Goal: Information Seeking & Learning: Learn about a topic

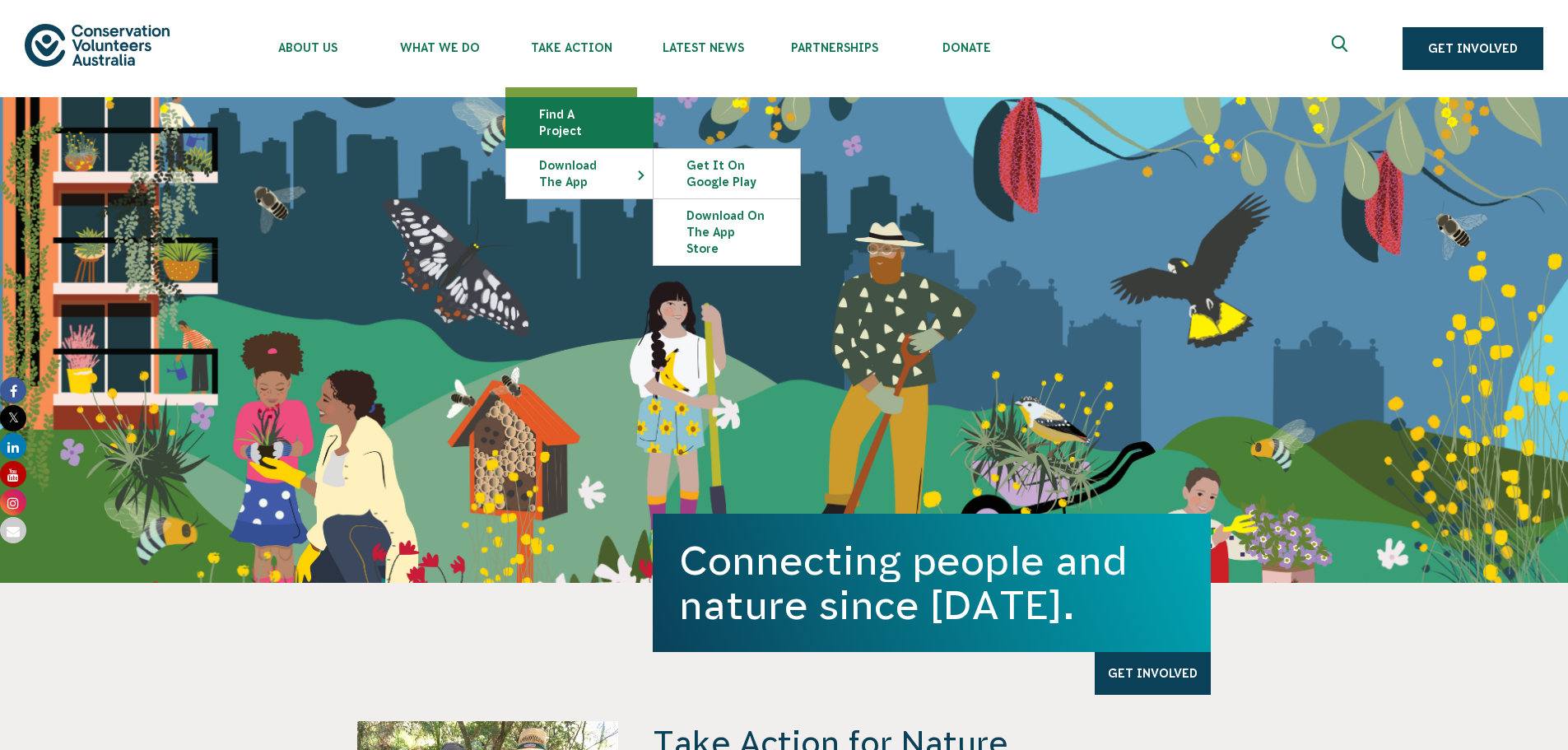
click at [605, 110] on link "Find a project" at bounding box center [580, 123] width 146 height 49
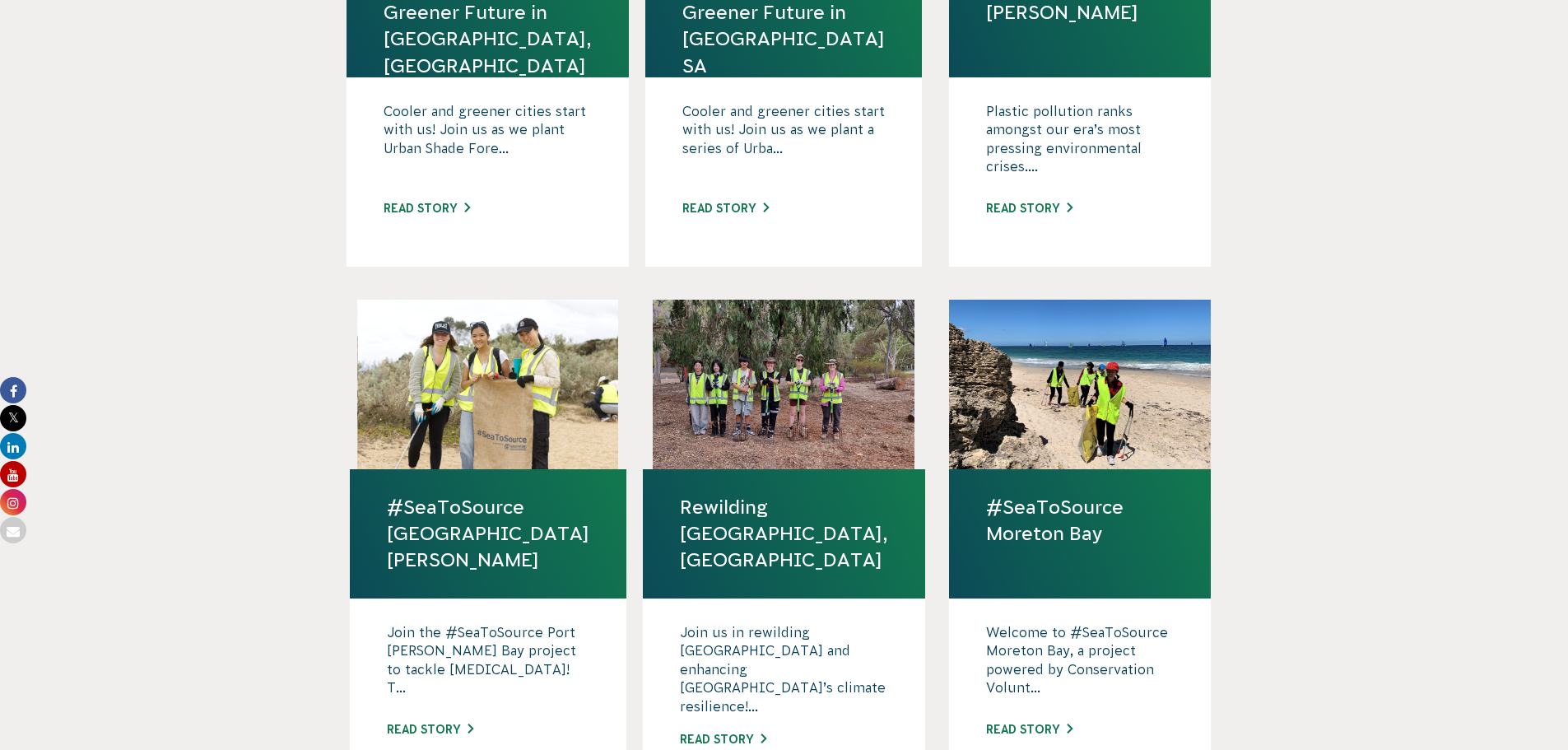
scroll to position [905, 0]
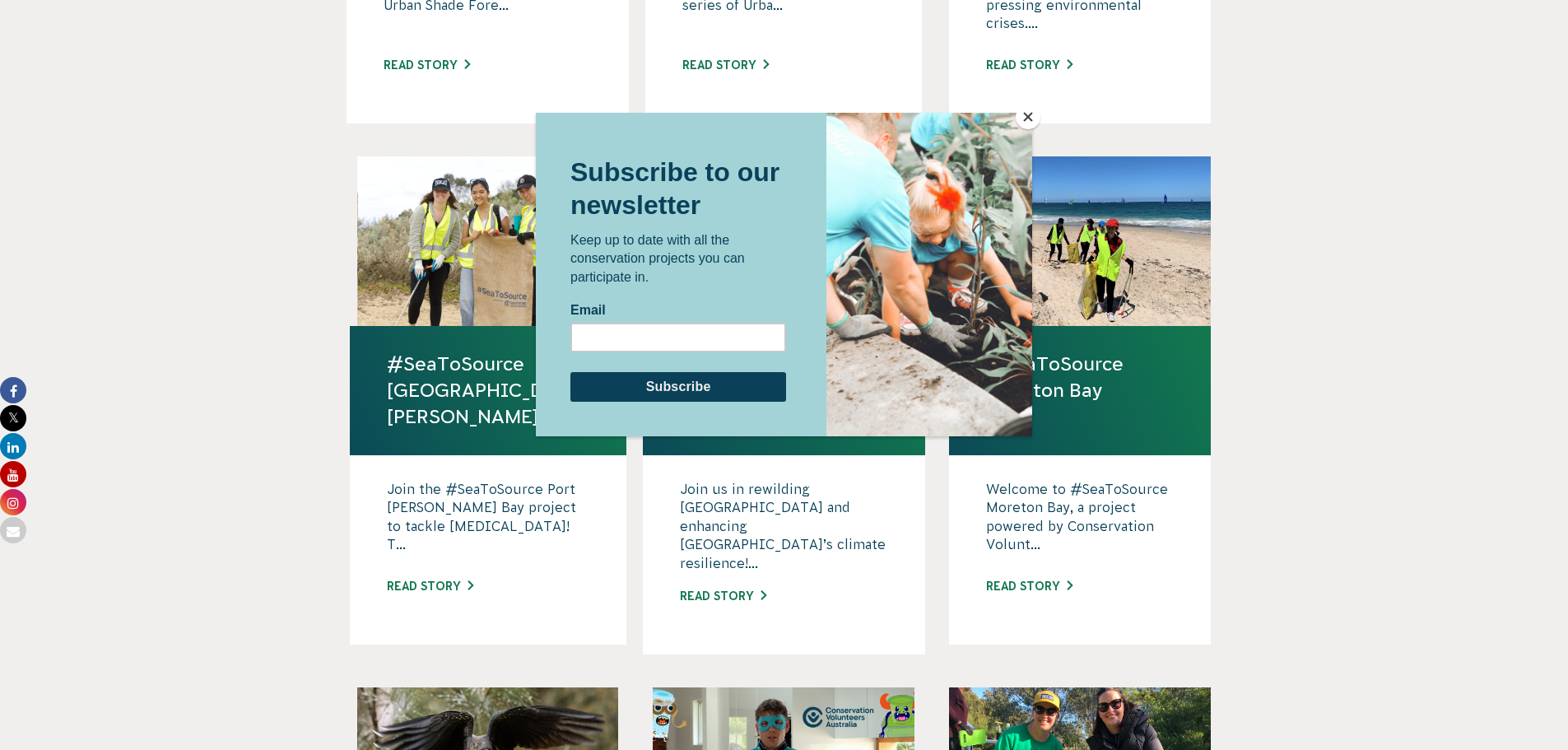
click at [1022, 120] on button "Close" at bounding box center [1028, 117] width 25 height 25
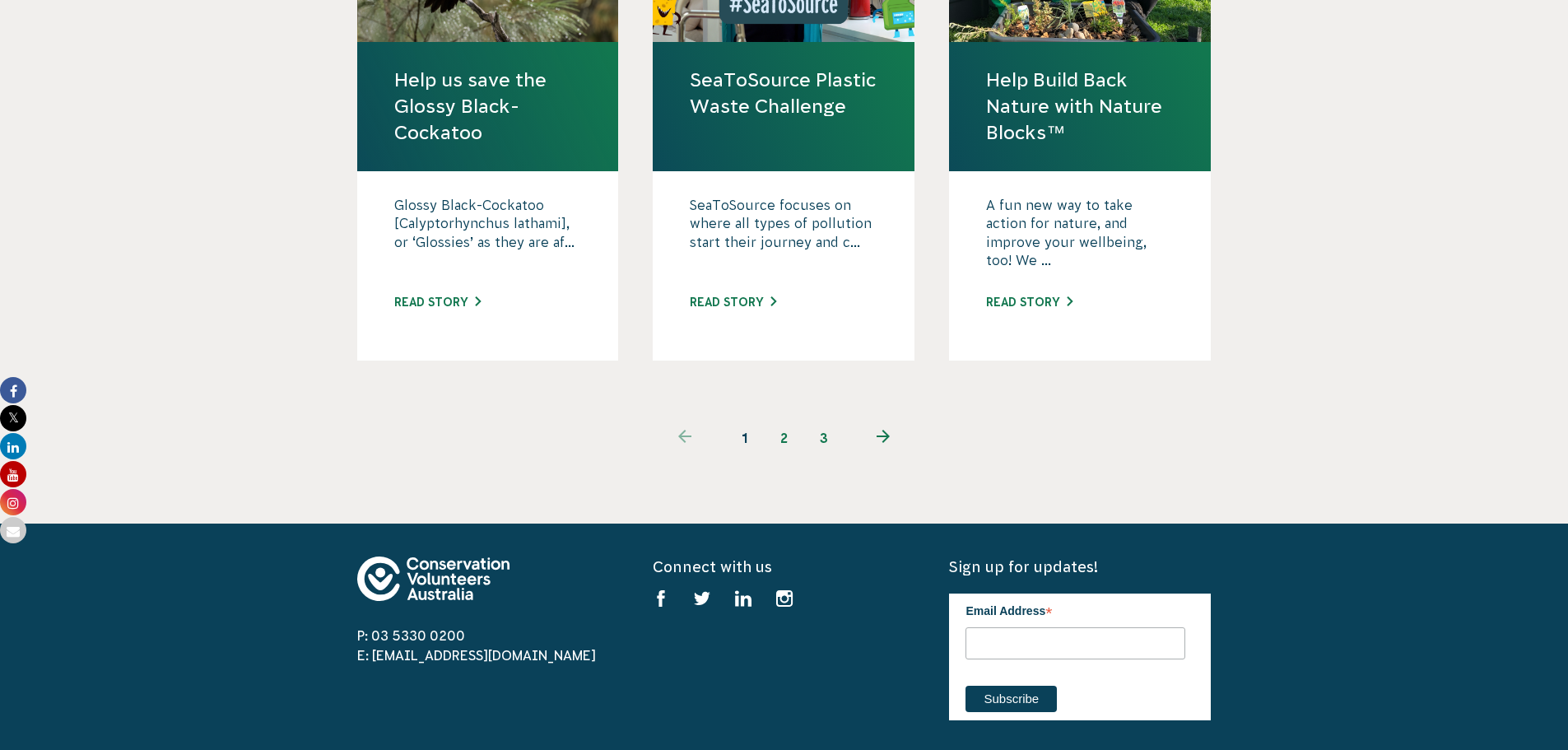
scroll to position [1728, 0]
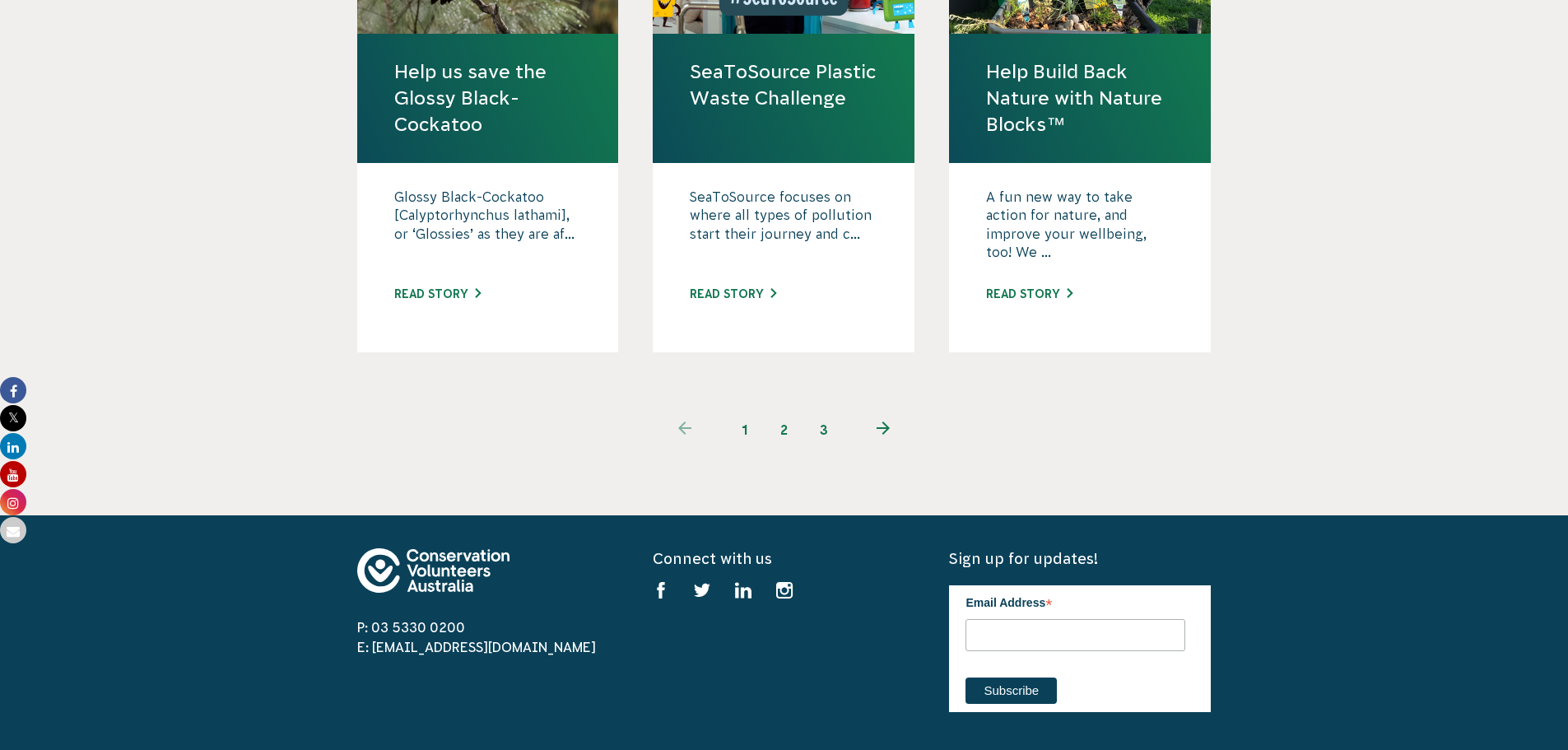
click at [754, 410] on span "1" at bounding box center [745, 430] width 40 height 40
click at [766, 410] on link "2" at bounding box center [784, 430] width 40 height 40
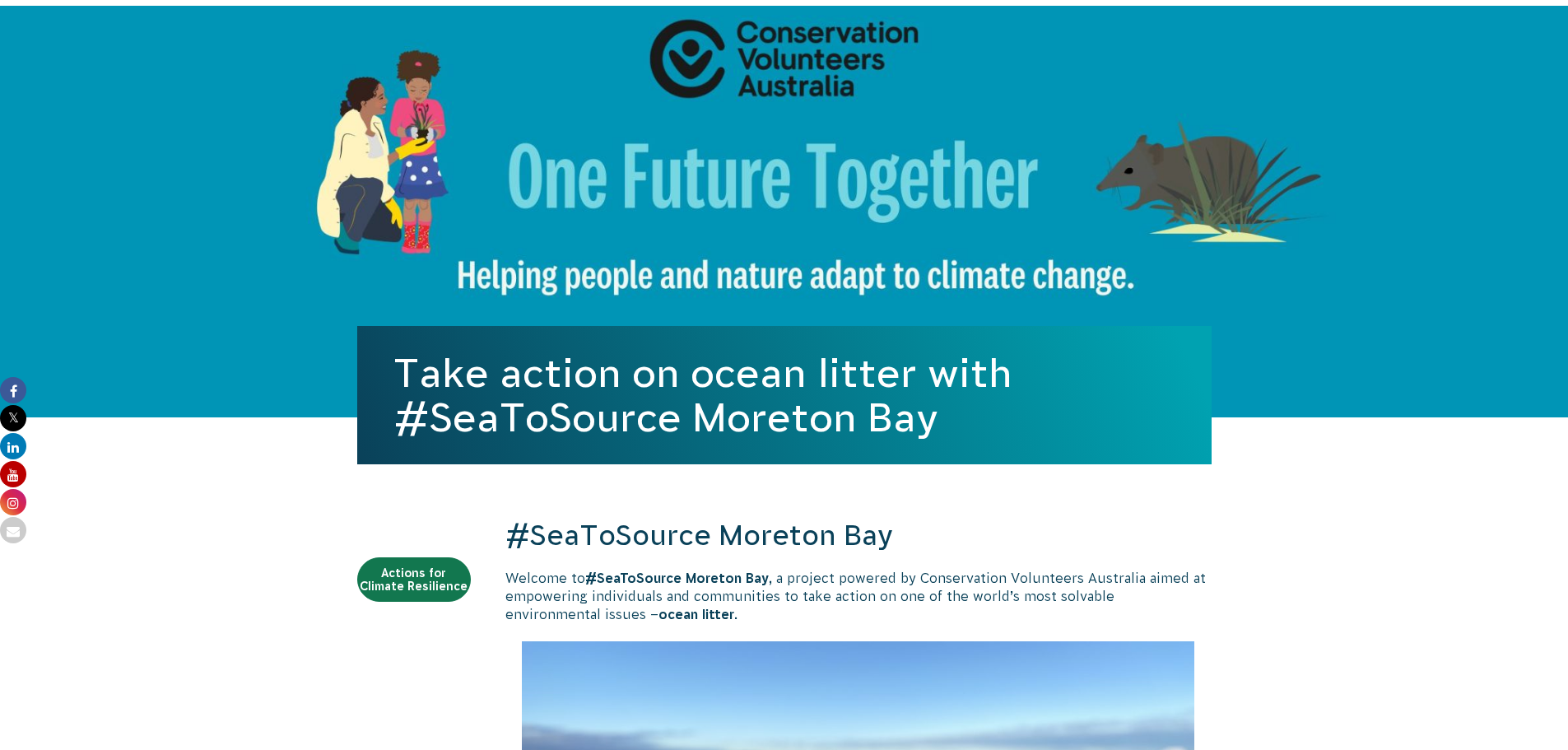
scroll to position [412, 0]
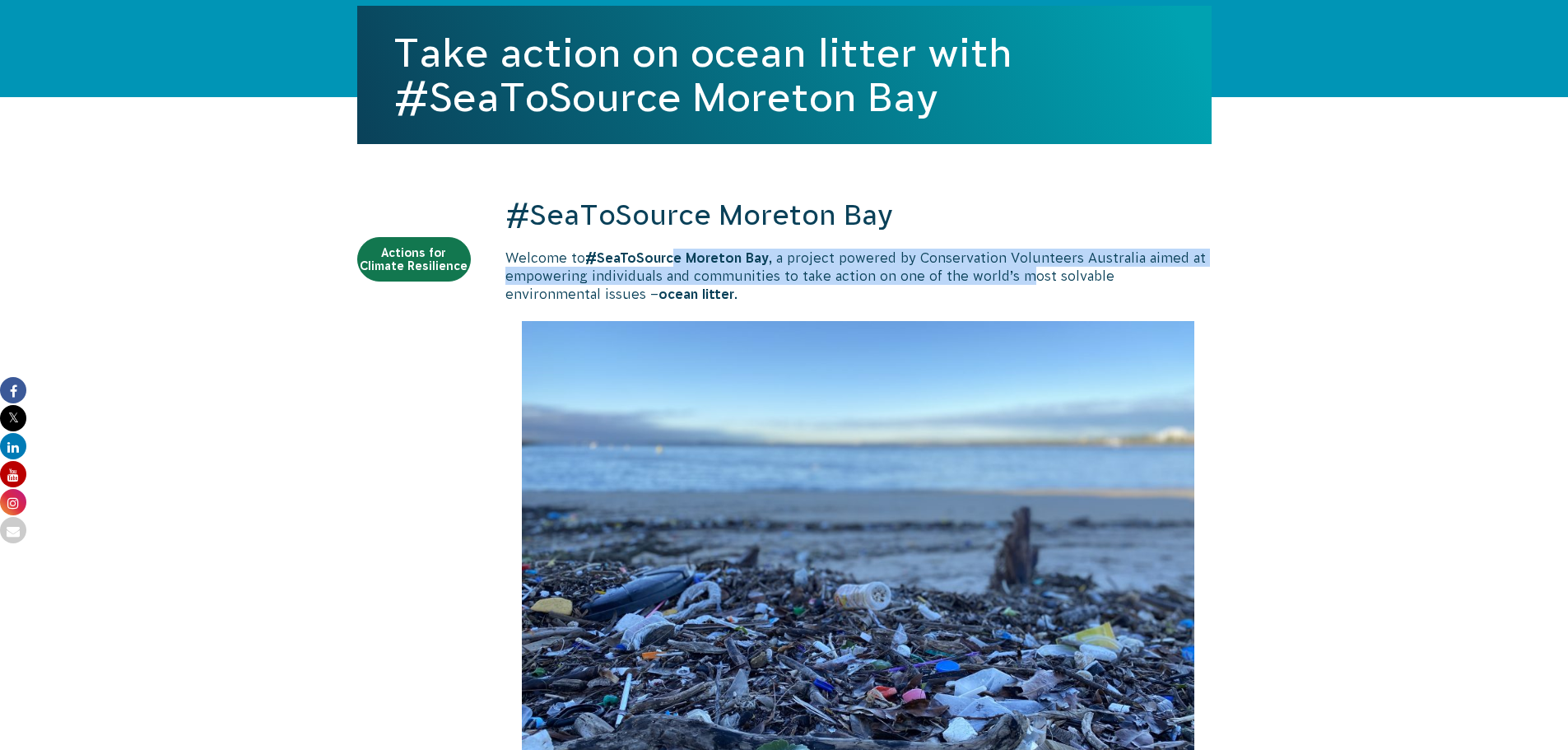
drag, startPoint x: 675, startPoint y: 253, endPoint x: 1019, endPoint y: 283, distance: 345.3
click at [1019, 283] on p "Welcome to #SeaToSource Moreton Bay , a project powered by Conservation Volunte…" at bounding box center [859, 276] width 707 height 55
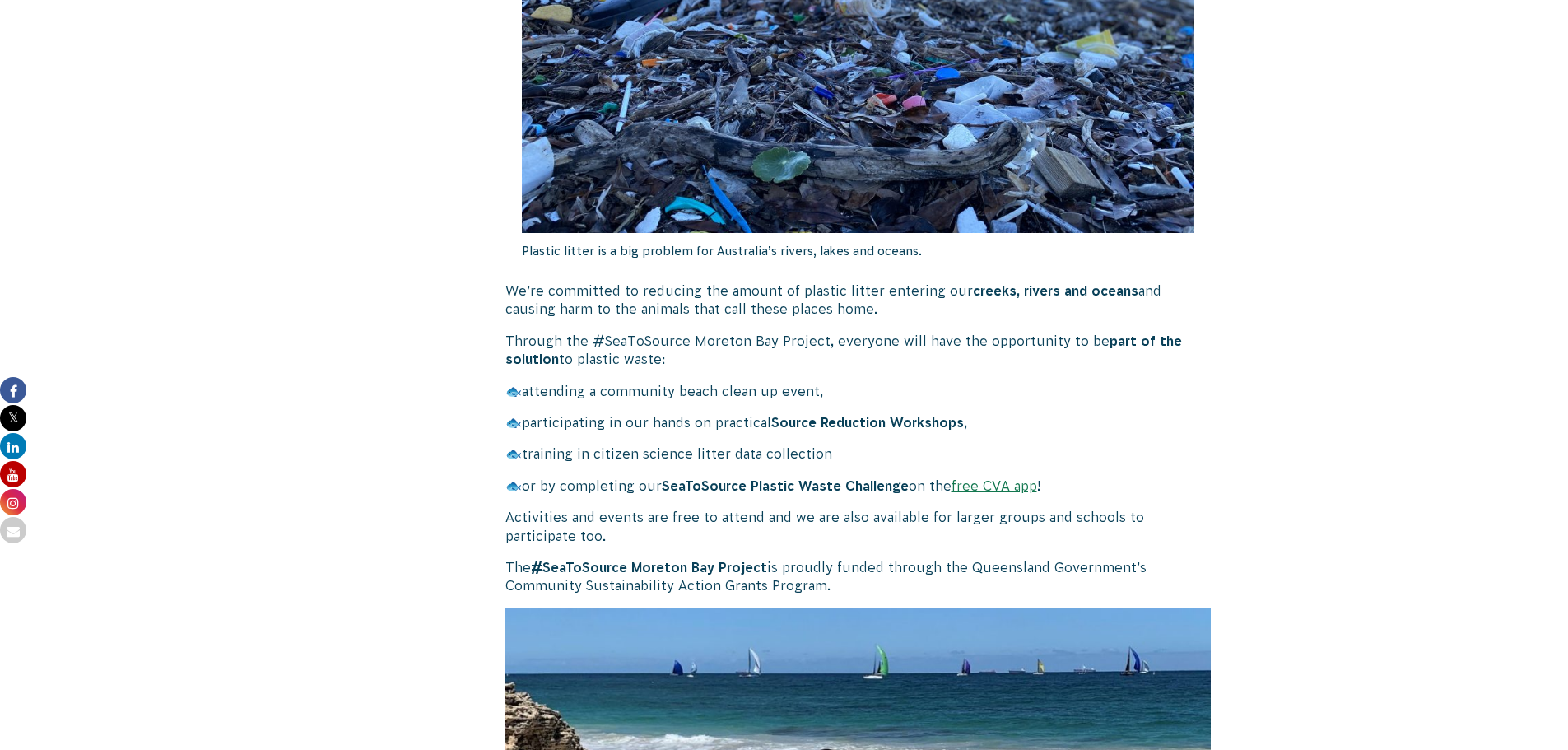
scroll to position [1235, 0]
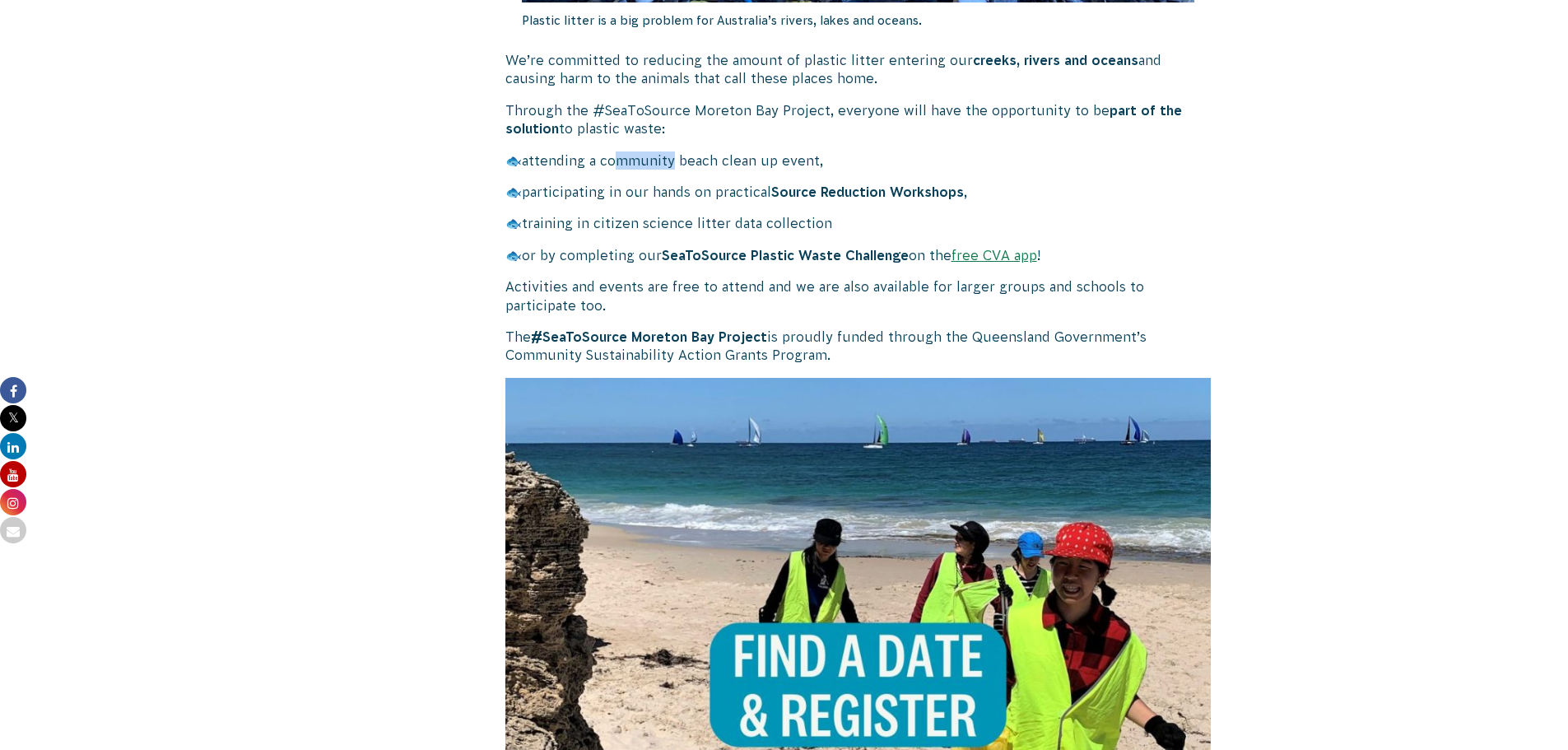
drag, startPoint x: 625, startPoint y: 166, endPoint x: 682, endPoint y: 167, distance: 57.0
click at [682, 167] on span "attending a community beach clean up event," at bounding box center [672, 161] width 301 height 15
click at [598, 176] on div "🐟 attending a community beach clean up event, 🐟 participating in our hands on p…" at bounding box center [859, 192] width 707 height 82
drag, startPoint x: 578, startPoint y: 187, endPoint x: 947, endPoint y: 189, distance: 369.0
click at [947, 189] on span "participating in our hands on practical Source Reduction Workshops ," at bounding box center [745, 192] width 445 height 15
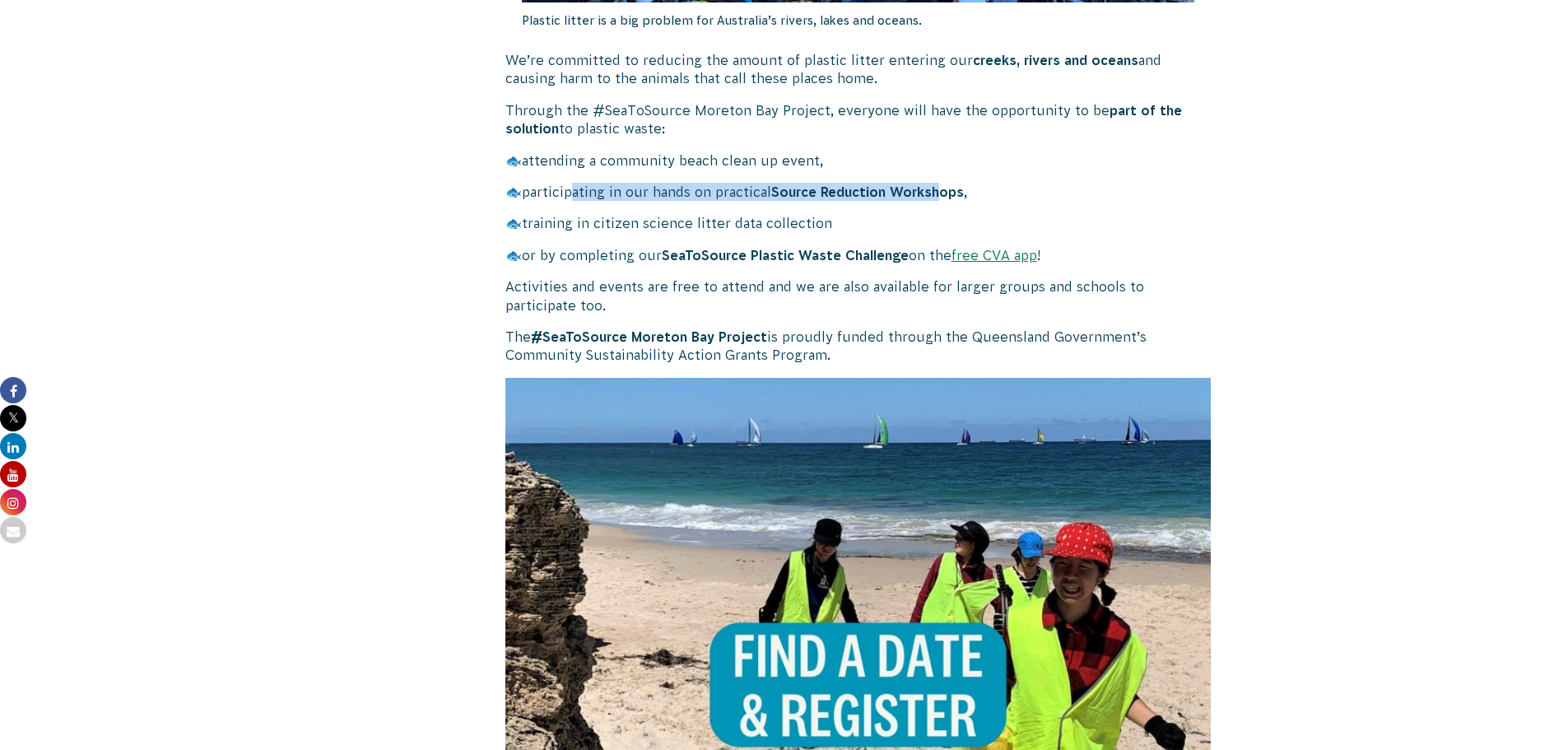
click at [947, 189] on strong "Source Reduction Workshops" at bounding box center [867, 192] width 193 height 15
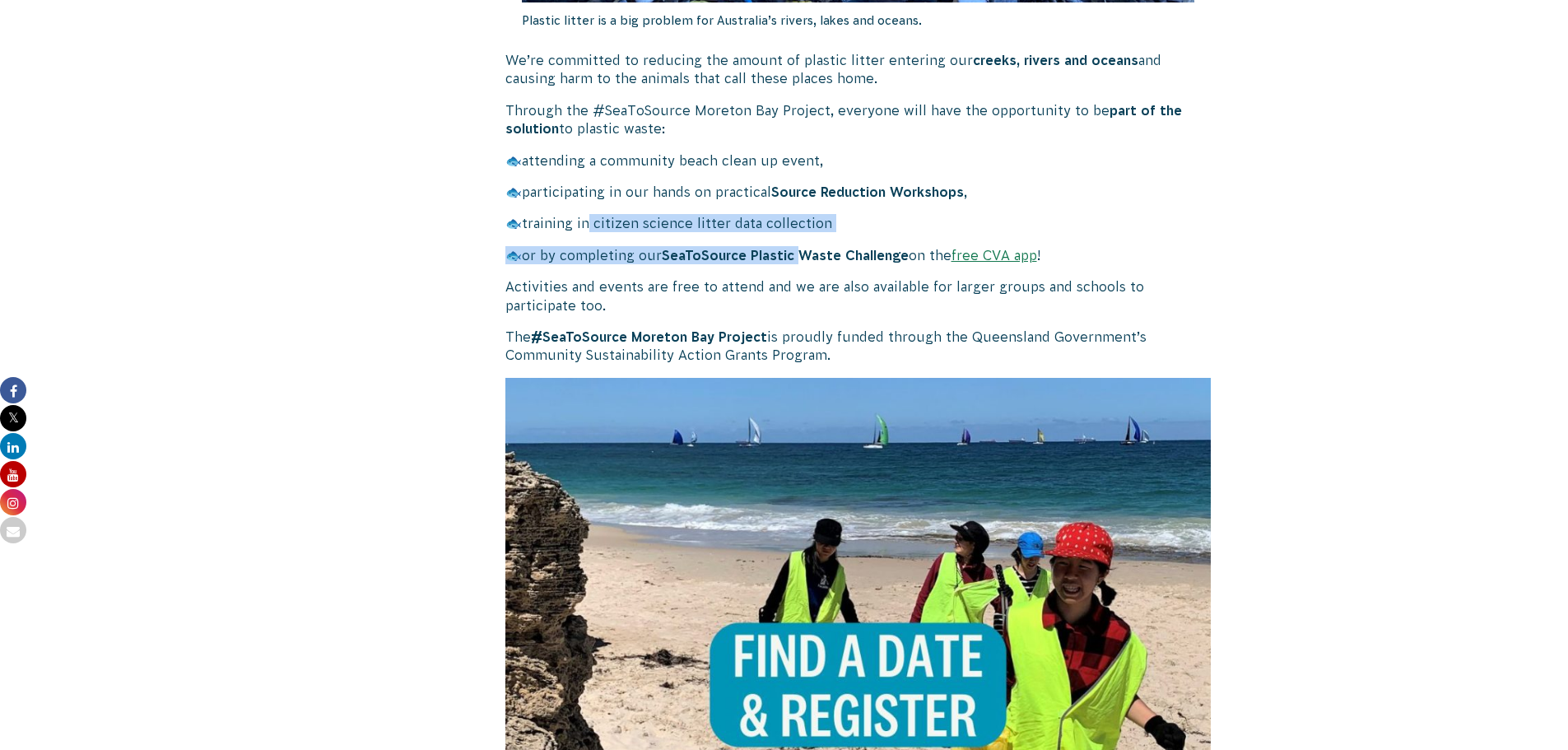
drag, startPoint x: 592, startPoint y: 224, endPoint x: 803, endPoint y: 259, distance: 213.9
click at [803, 259] on div "#SeaToSource Moreton Bay Welcome to #SeaToSource Moreton Bay , a project powere…" at bounding box center [859, 653] width 707 height 2562
click at [803, 259] on strong "SeaToSource Plastic Waste Challenge" at bounding box center [785, 256] width 247 height 15
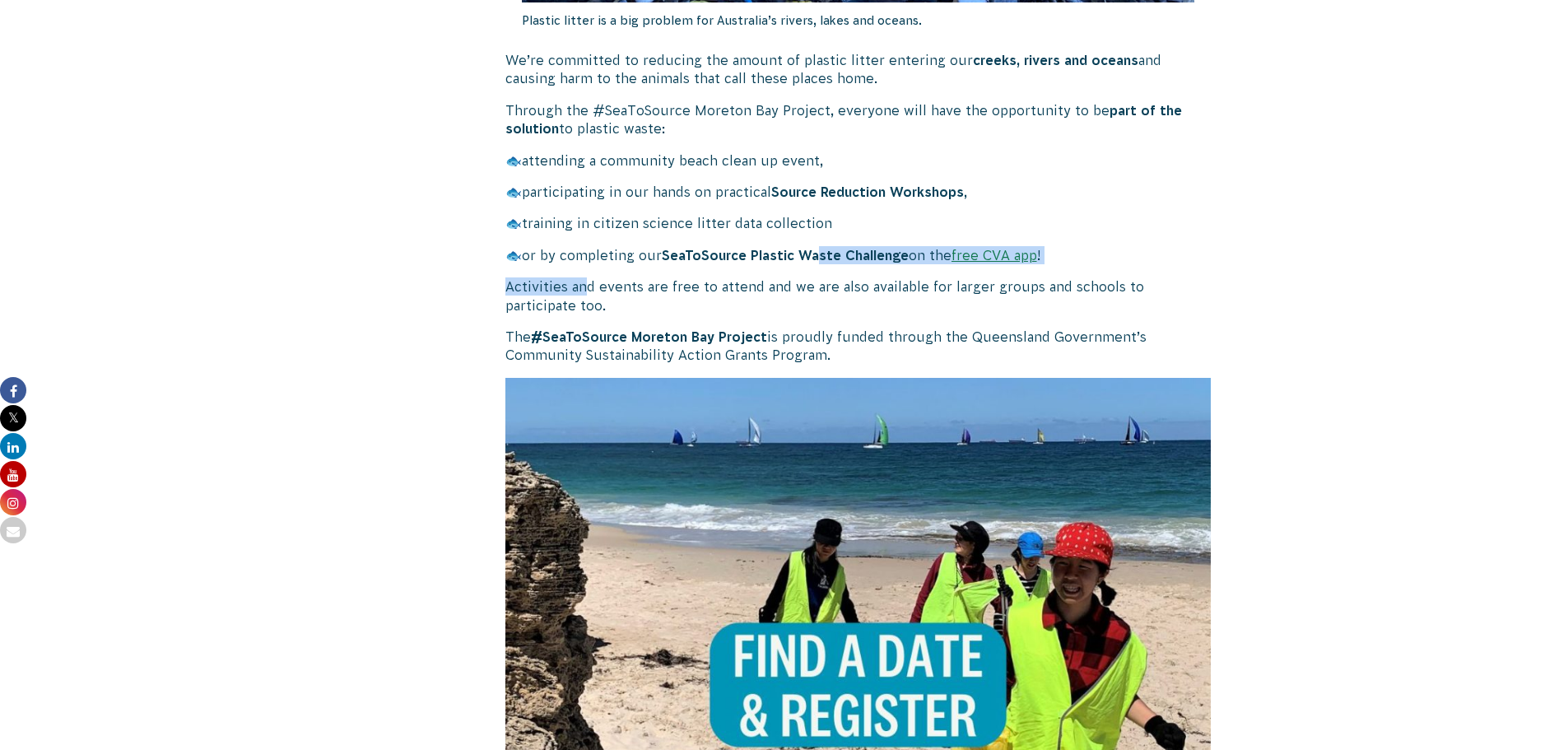
drag, startPoint x: 629, startPoint y: 257, endPoint x: 817, endPoint y: 256, distance: 188.0
click at [817, 256] on div "#SeaToSource Moreton Bay Welcome to #SeaToSource Moreton Bay , a project powere…" at bounding box center [859, 653] width 707 height 2562
click at [784, 275] on div "#SeaToSource Moreton Bay Welcome to #SeaToSource Moreton Bay , a project powere…" at bounding box center [859, 653] width 707 height 2562
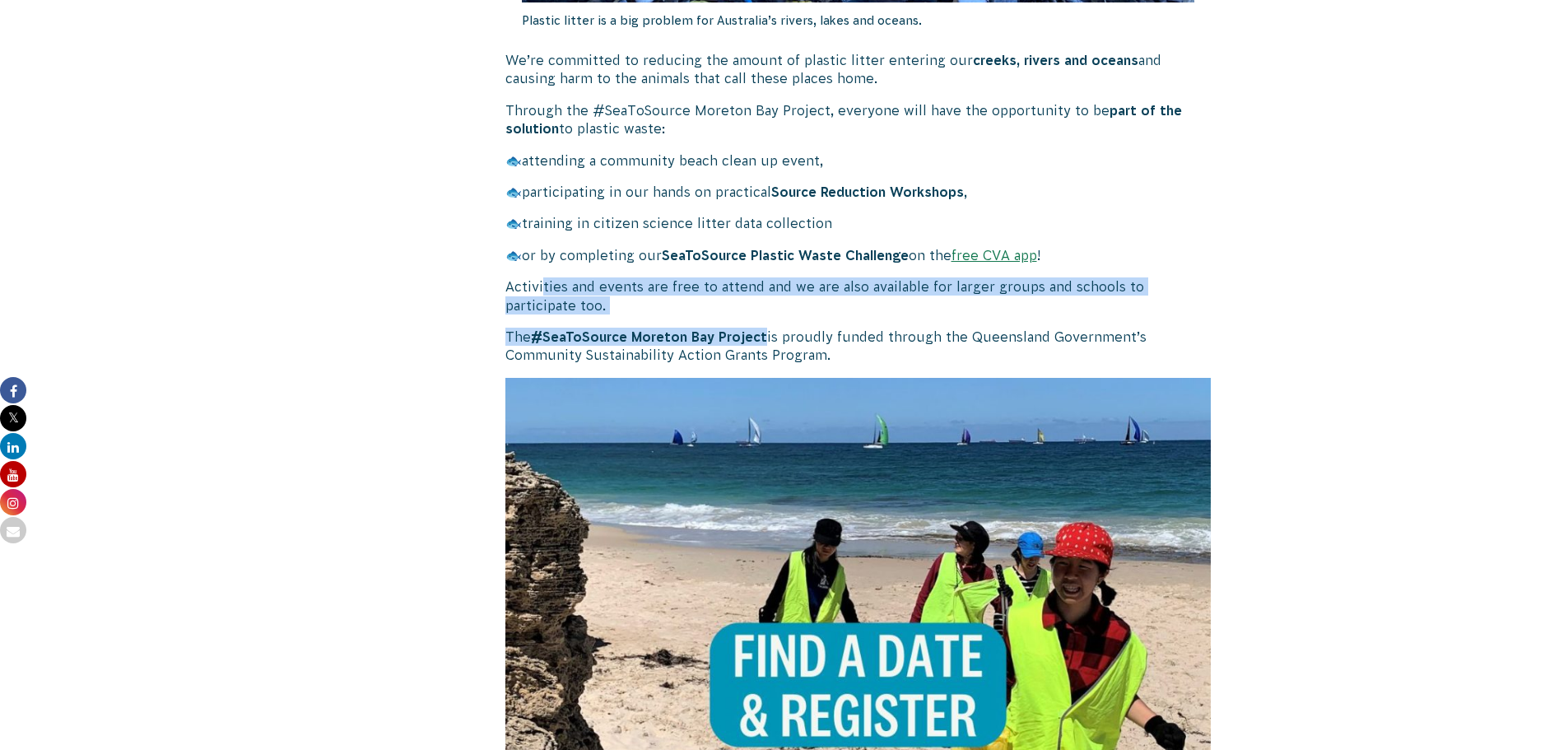
drag, startPoint x: 557, startPoint y: 281, endPoint x: 762, endPoint y: 338, distance: 212.8
click at [762, 338] on div "#SeaToSource Moreton Bay Welcome to #SeaToSource Moreton Bay , a project powere…" at bounding box center [859, 653] width 707 height 2562
click at [762, 338] on strong "#SeaToSource Moreton Bay Project" at bounding box center [648, 337] width 237 height 15
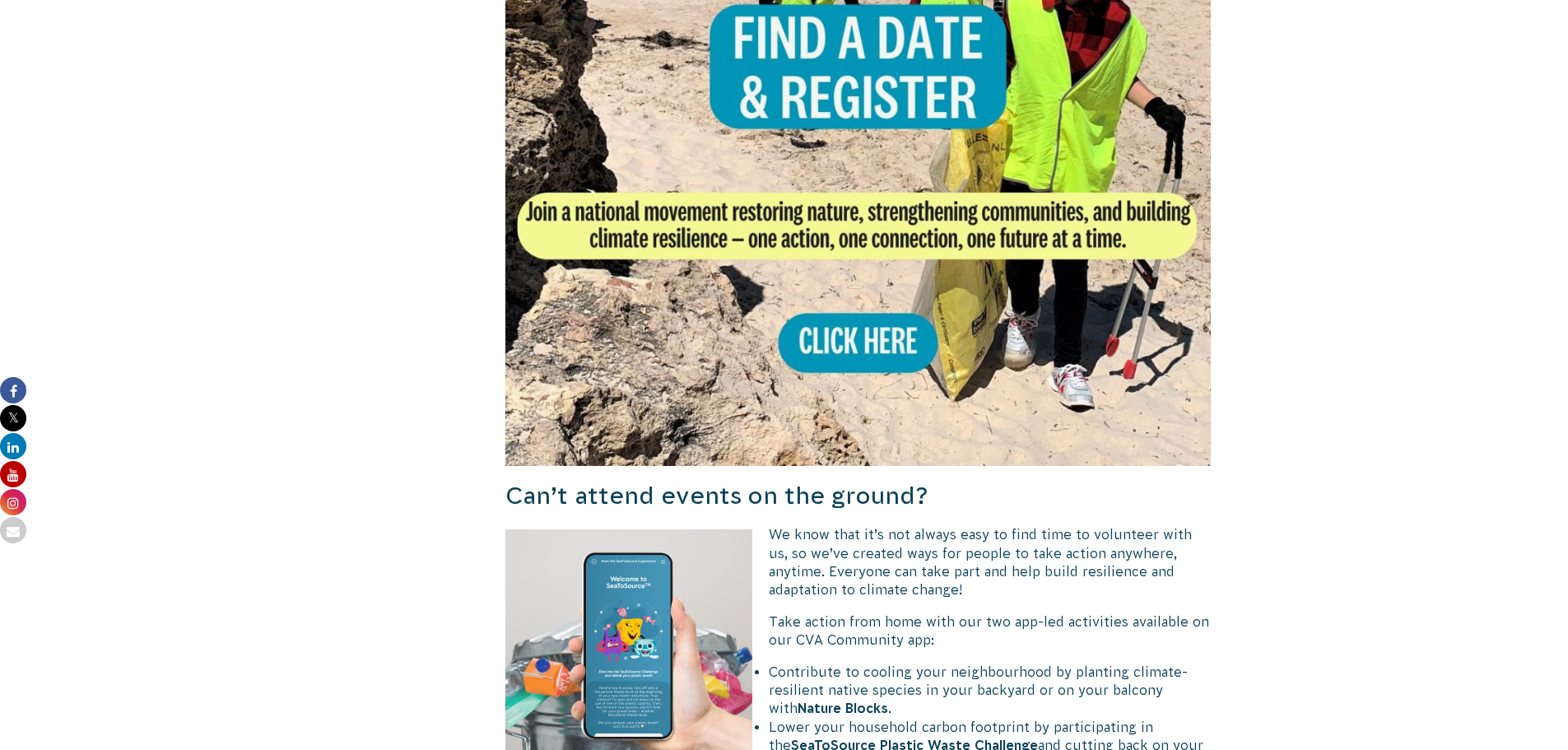
scroll to position [2058, 0]
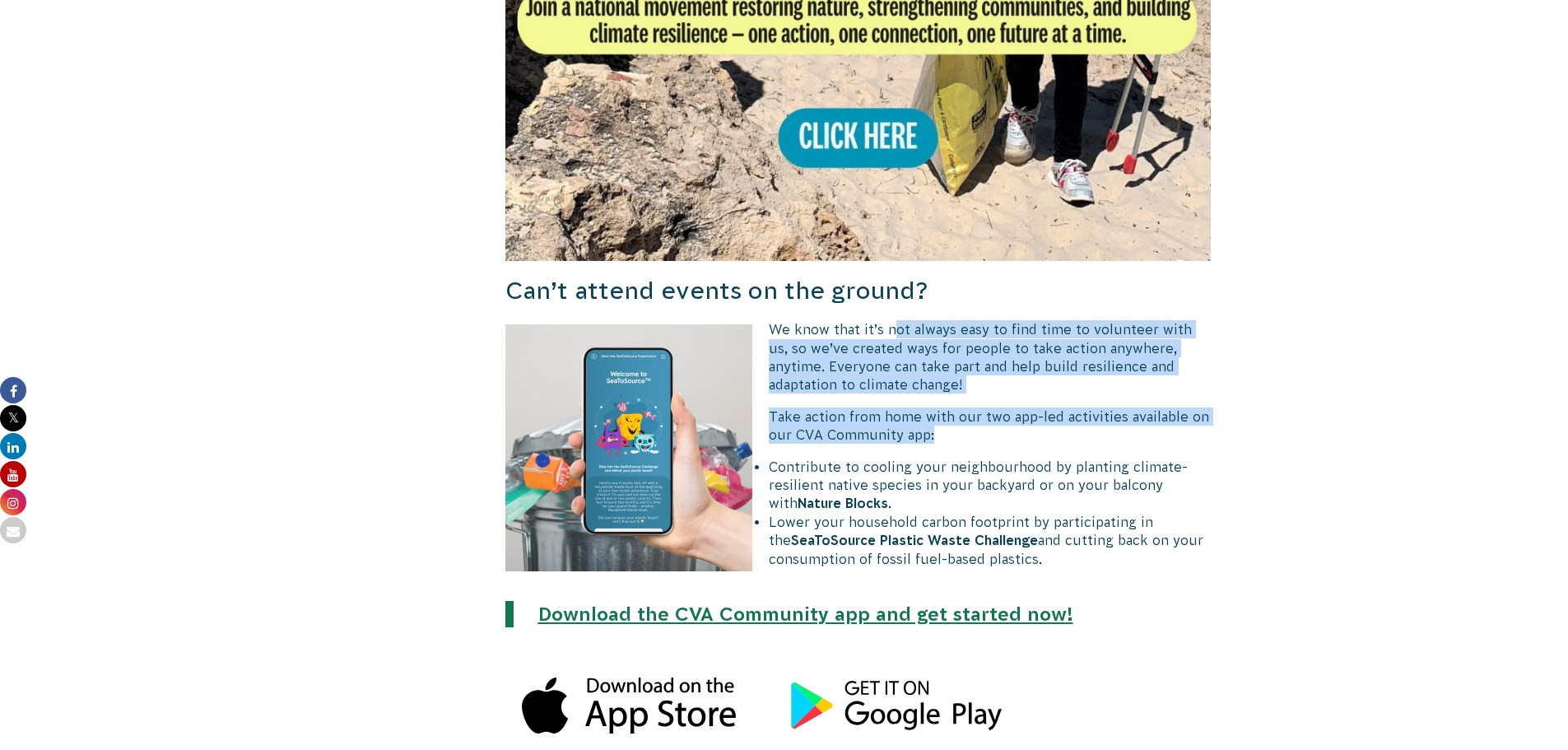
drag, startPoint x: 914, startPoint y: 341, endPoint x: 1000, endPoint y: 441, distance: 131.9
click at [1000, 441] on div "We know that it’s not always easy to find time to volunteer with us, so we’ve c…" at bounding box center [859, 444] width 707 height 248
click at [1000, 442] on p "Take action from home with our two app-led activities available on our CVA Comm…" at bounding box center [859, 426] width 707 height 37
click at [994, 393] on p "We know that it’s not always easy to find time to volunteer with us, so we’ve c…" at bounding box center [859, 357] width 707 height 74
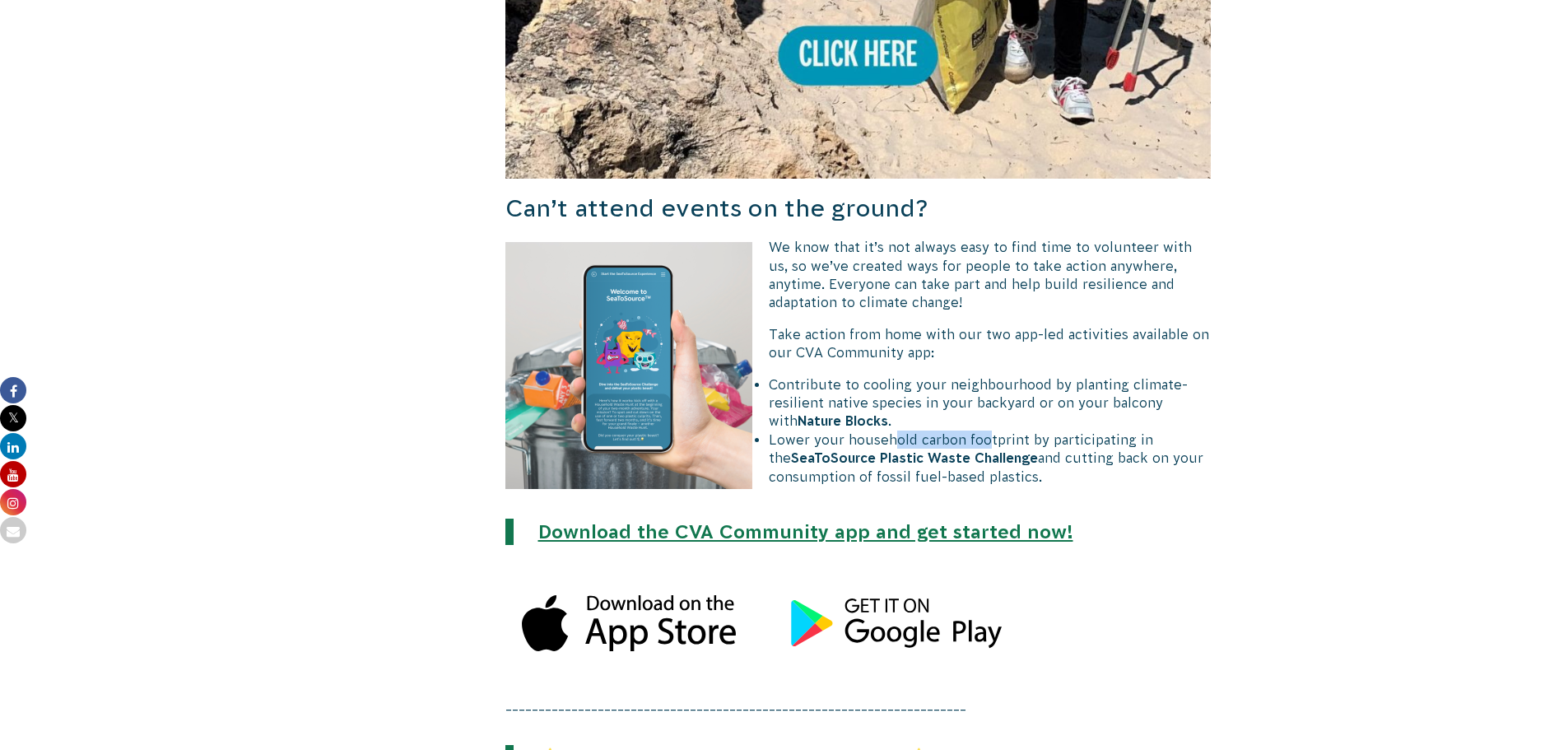
drag, startPoint x: 964, startPoint y: 441, endPoint x: 1151, endPoint y: 465, distance: 188.5
click at [1070, 453] on li "Lower your household carbon footprint by participating in the SeaToSource Plast…" at bounding box center [867, 458] width 690 height 55
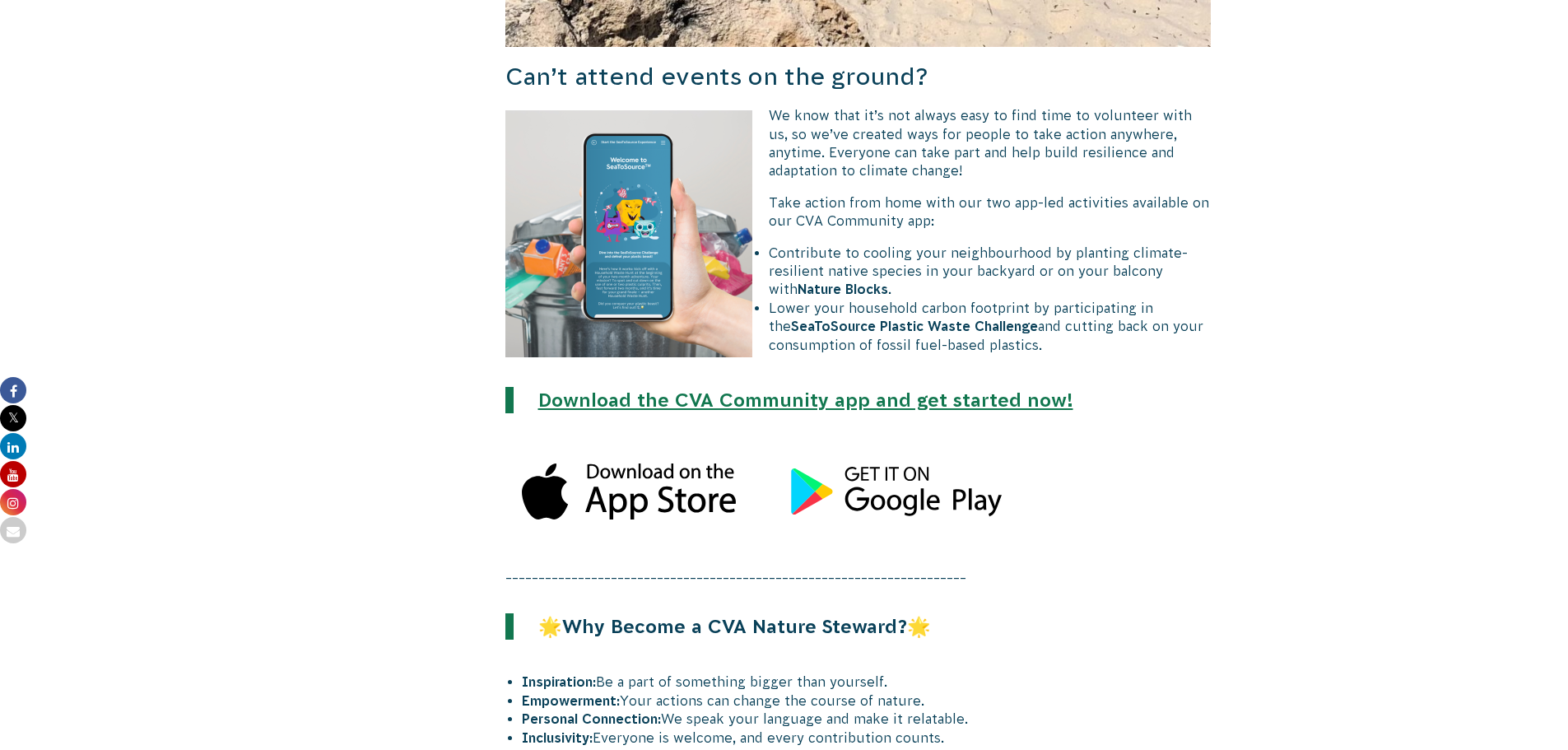
scroll to position [2551, 0]
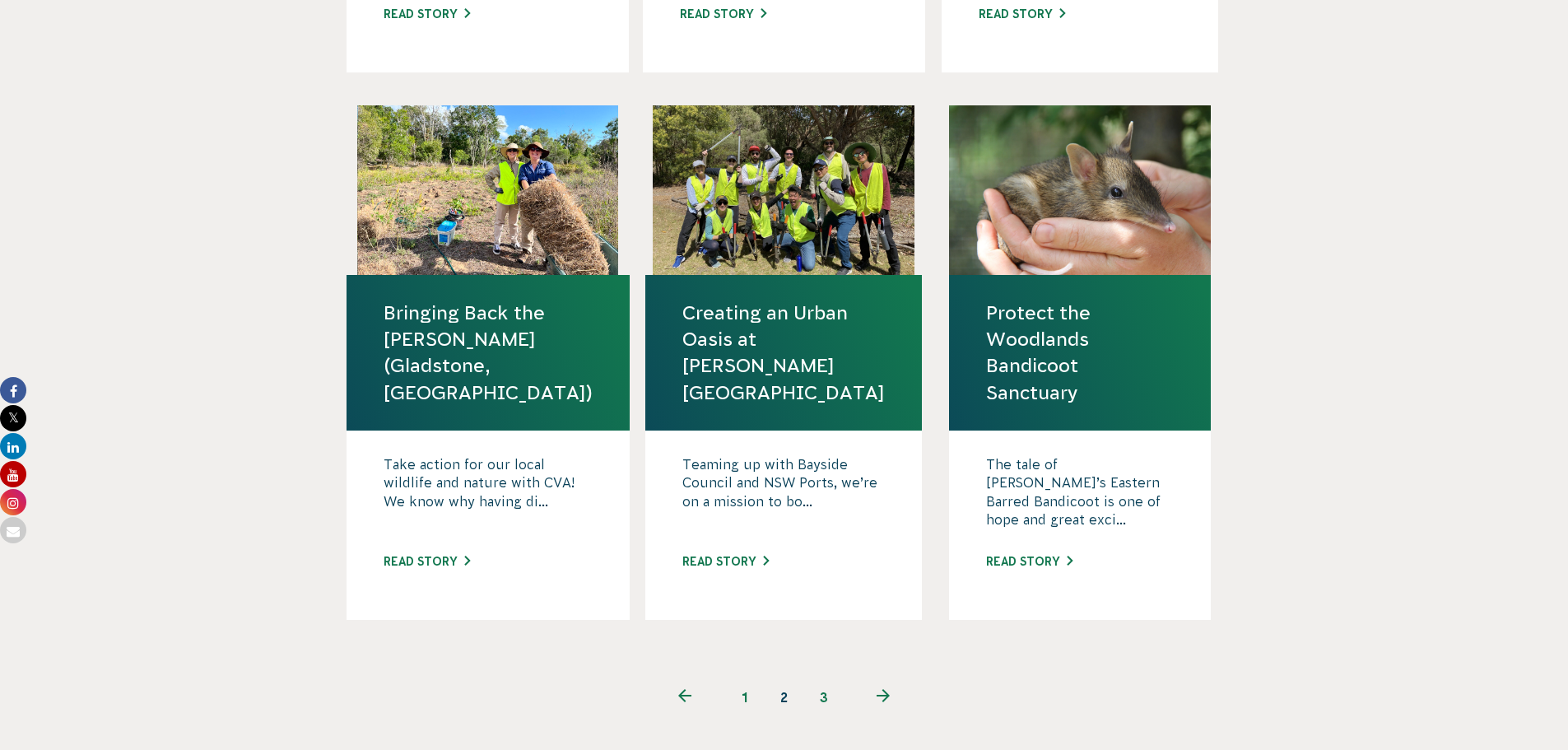
scroll to position [1646, 0]
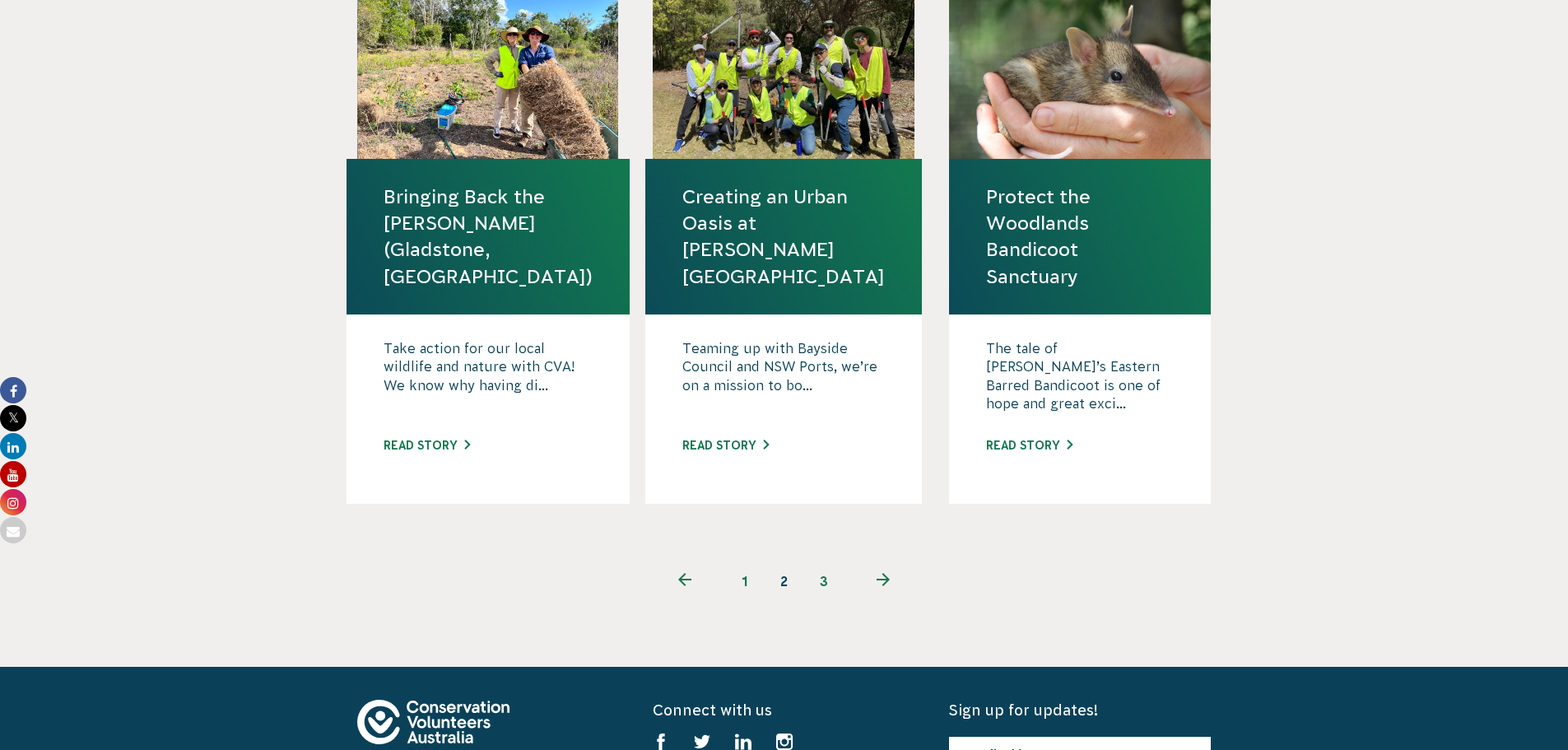
click at [836, 562] on link "3" at bounding box center [824, 582] width 40 height 40
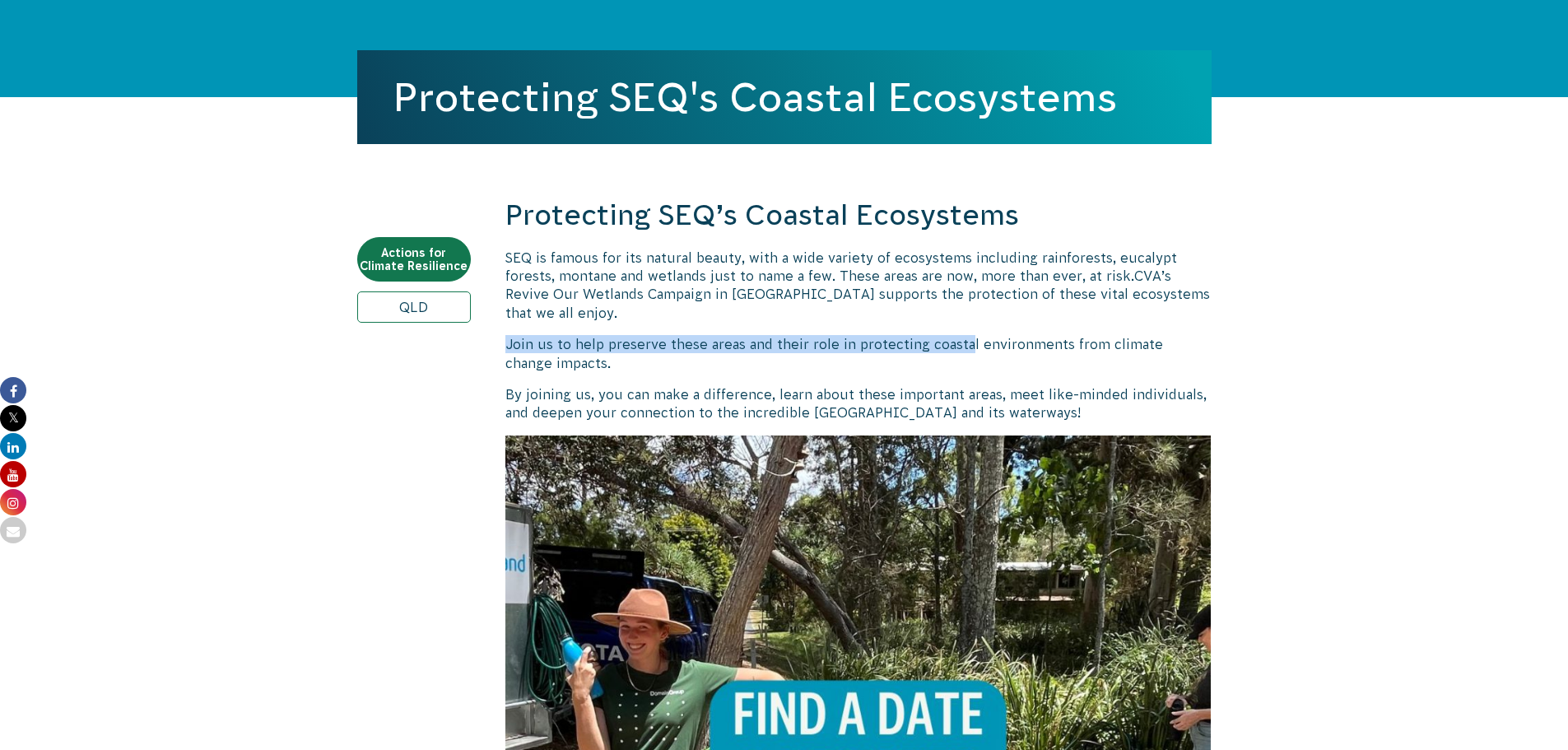
drag, startPoint x: 503, startPoint y: 324, endPoint x: 1053, endPoint y: 358, distance: 551.0
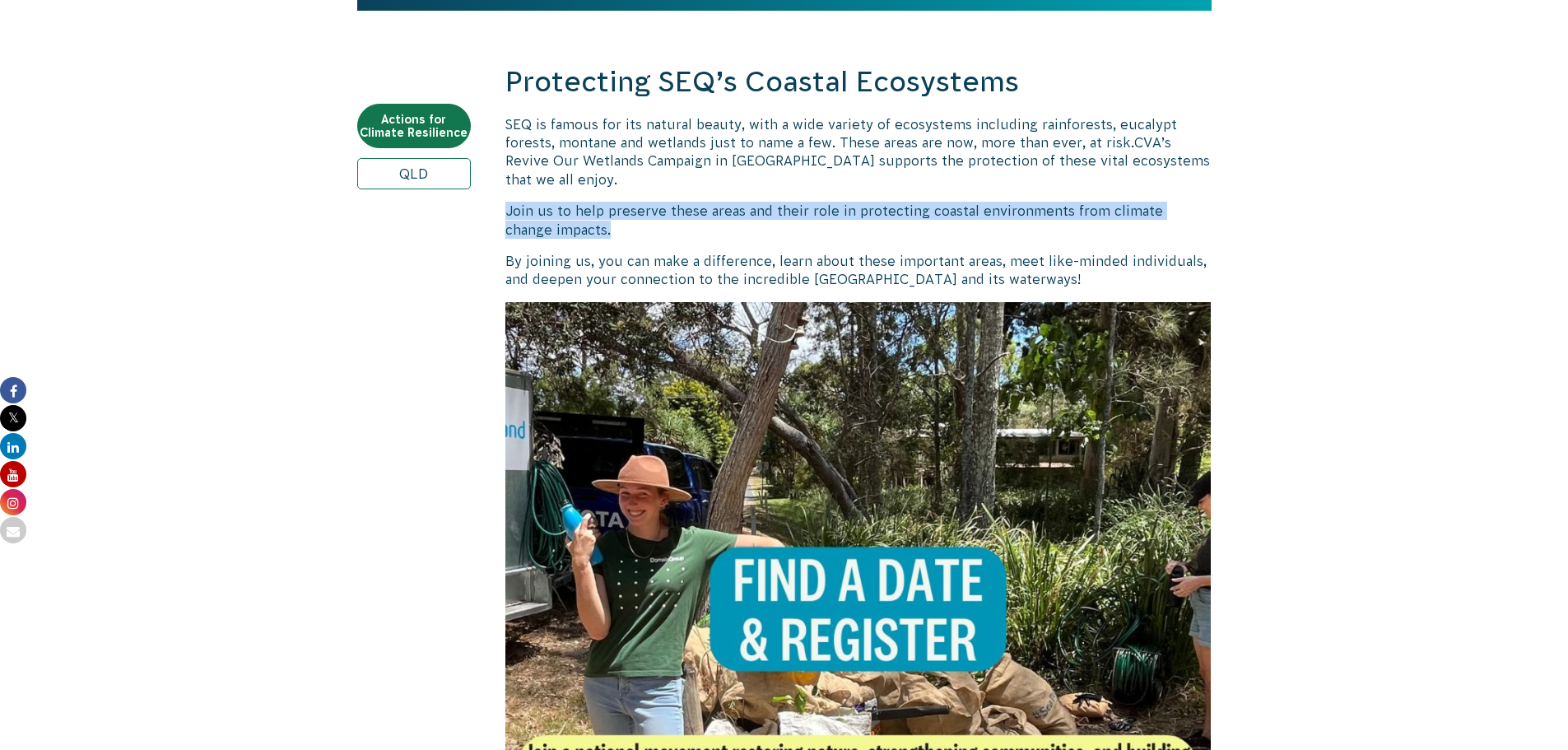
scroll to position [576, 0]
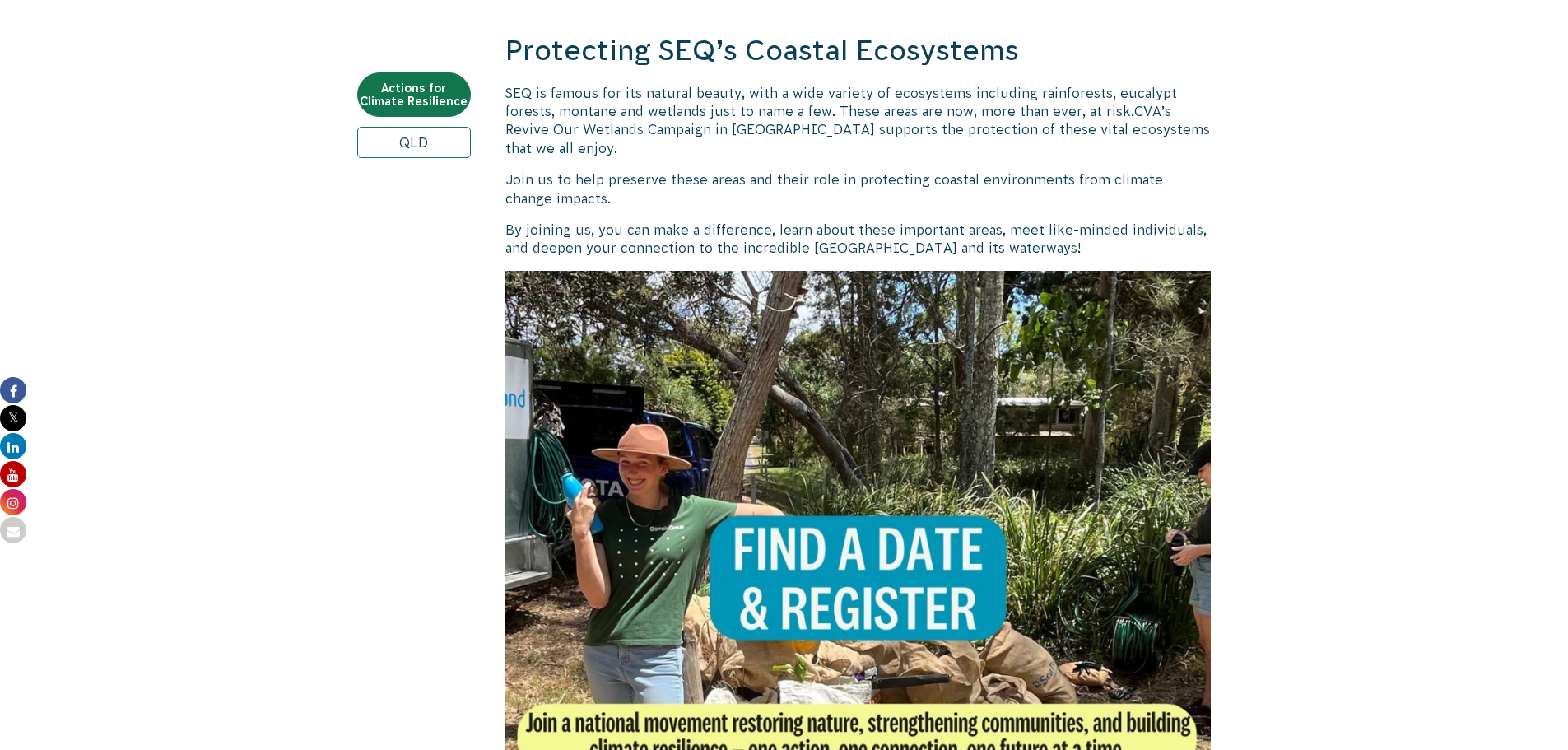
click at [948, 239] on p "By joining us, you can make a difference, learn about these important areas, me…" at bounding box center [859, 239] width 707 height 37
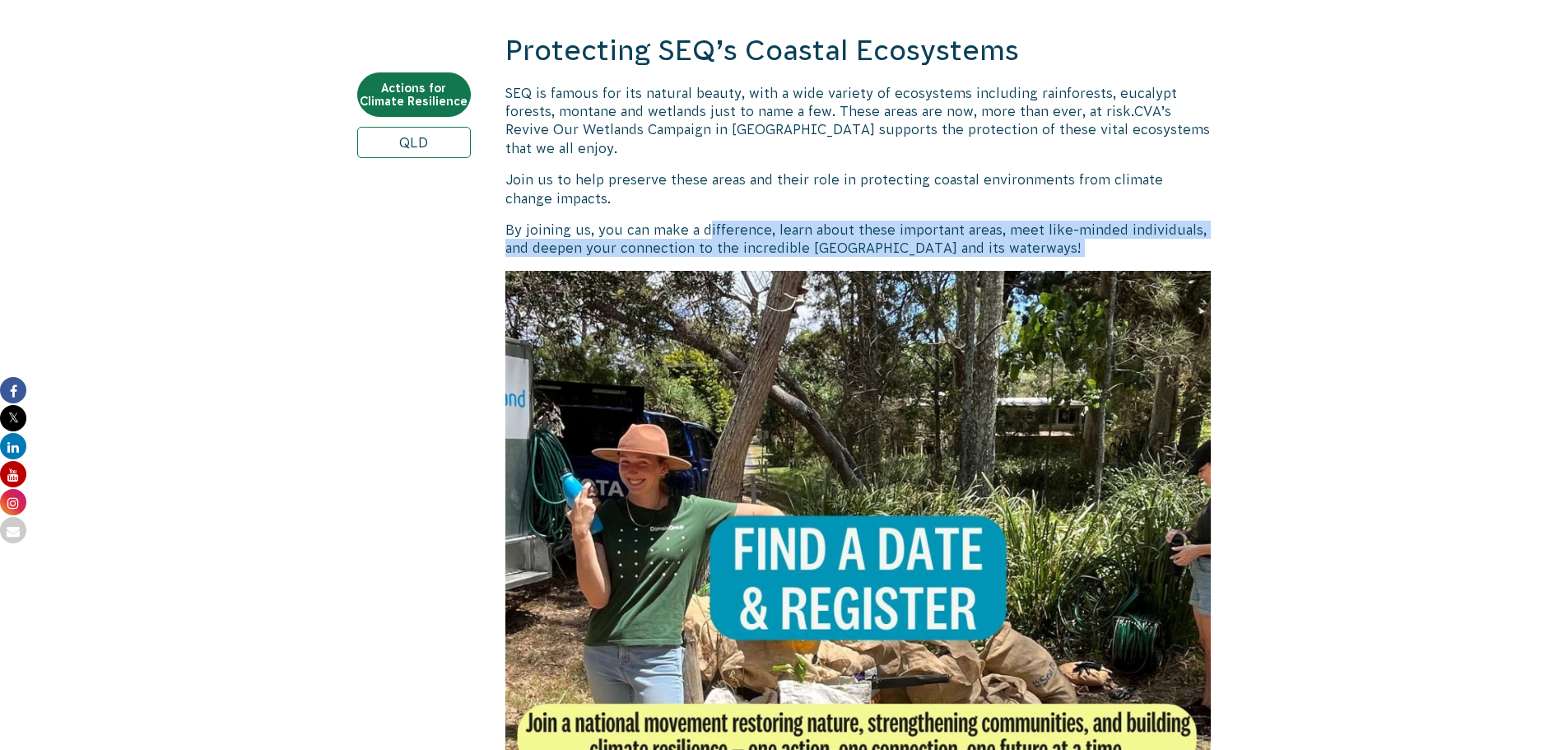
drag, startPoint x: 707, startPoint y: 221, endPoint x: 1109, endPoint y: 252, distance: 403.2
click at [1104, 251] on p "By joining us, you can make a difference, learn about these important areas, me…" at bounding box center [859, 239] width 707 height 37
click at [1109, 252] on p "By joining us, you can make a difference, learn about these important areas, me…" at bounding box center [859, 239] width 707 height 37
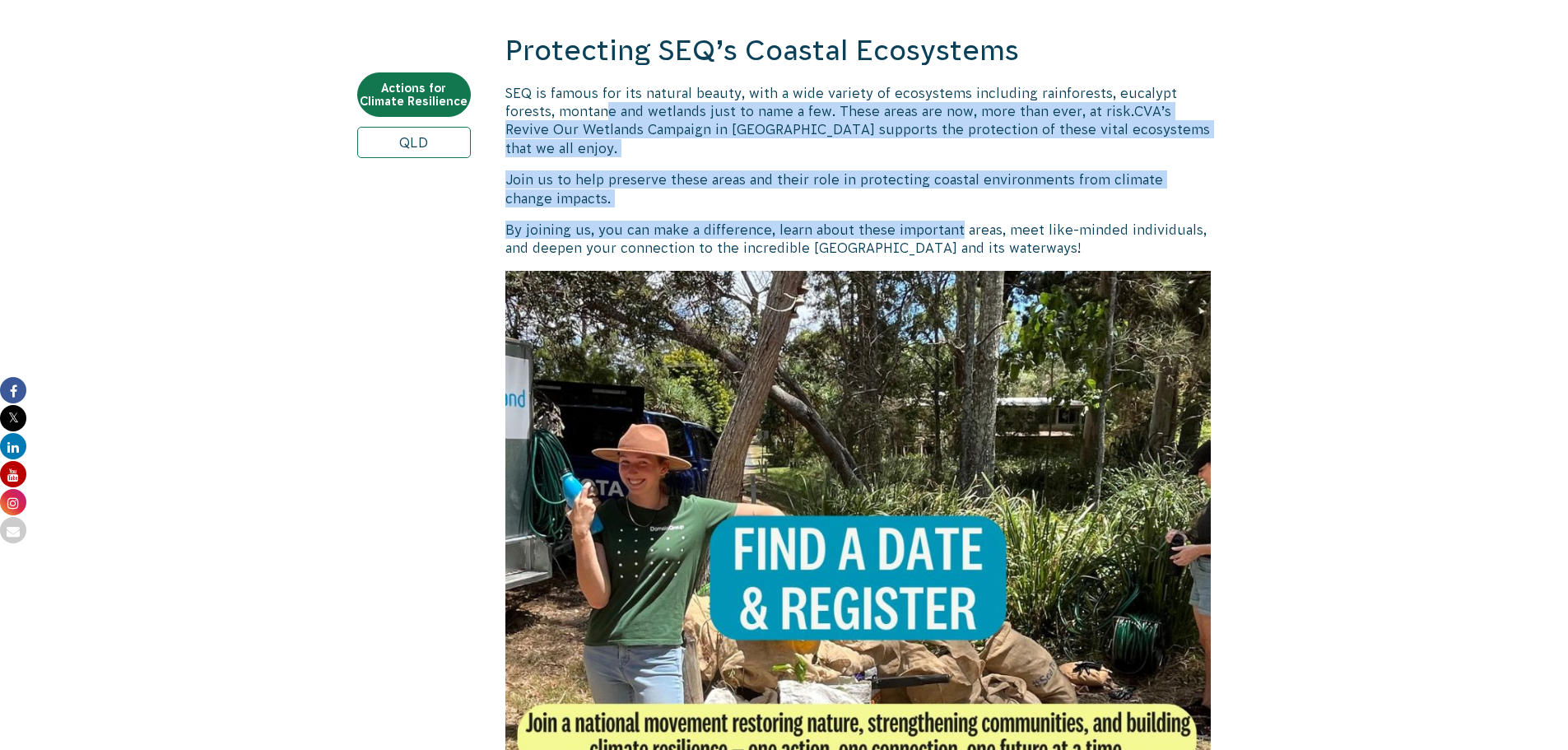
drag, startPoint x: 735, startPoint y: 125, endPoint x: 972, endPoint y: 248, distance: 267.0
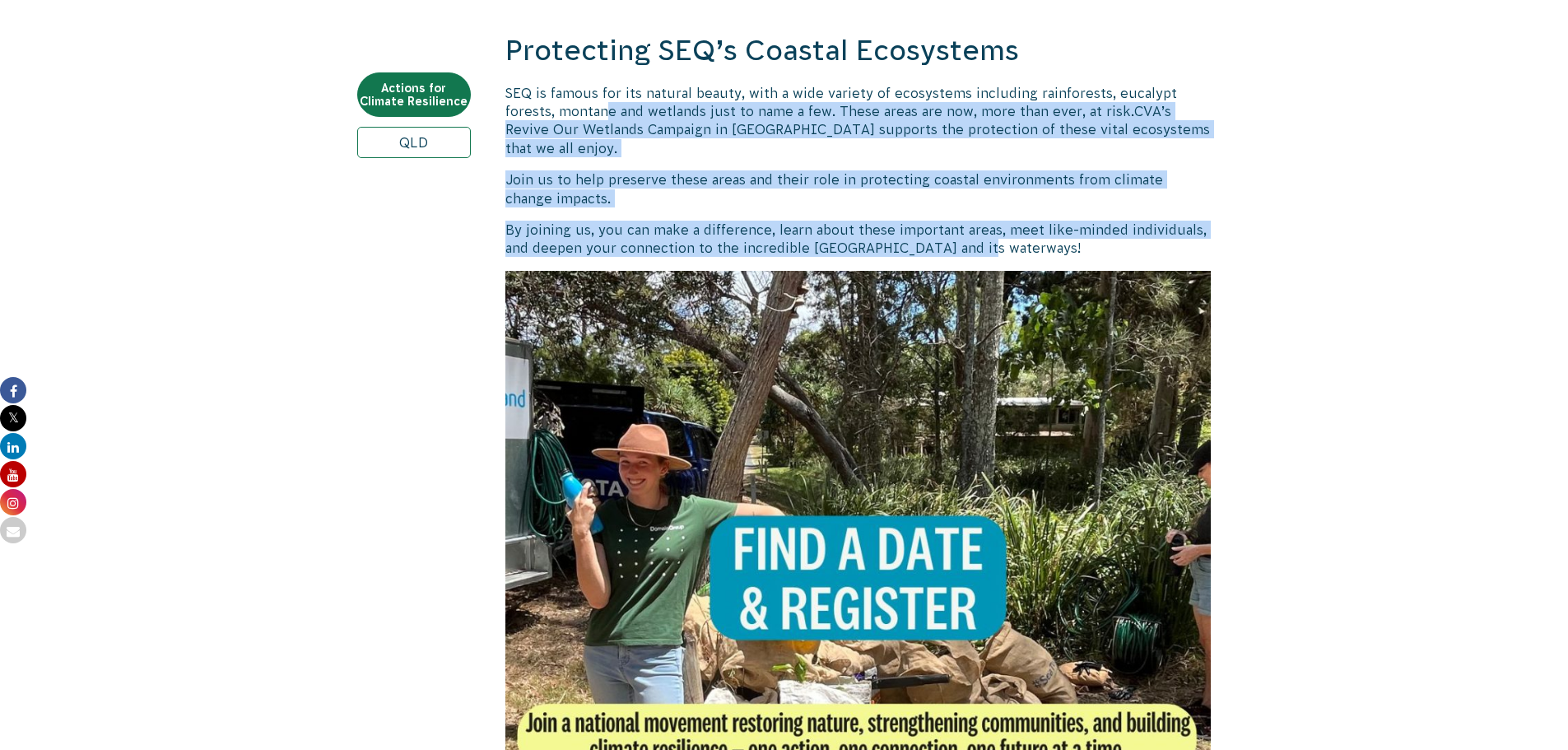
click at [972, 248] on span "By joining us, you can make a difference, learn about these important areas, me…" at bounding box center [857, 239] width 702 height 33
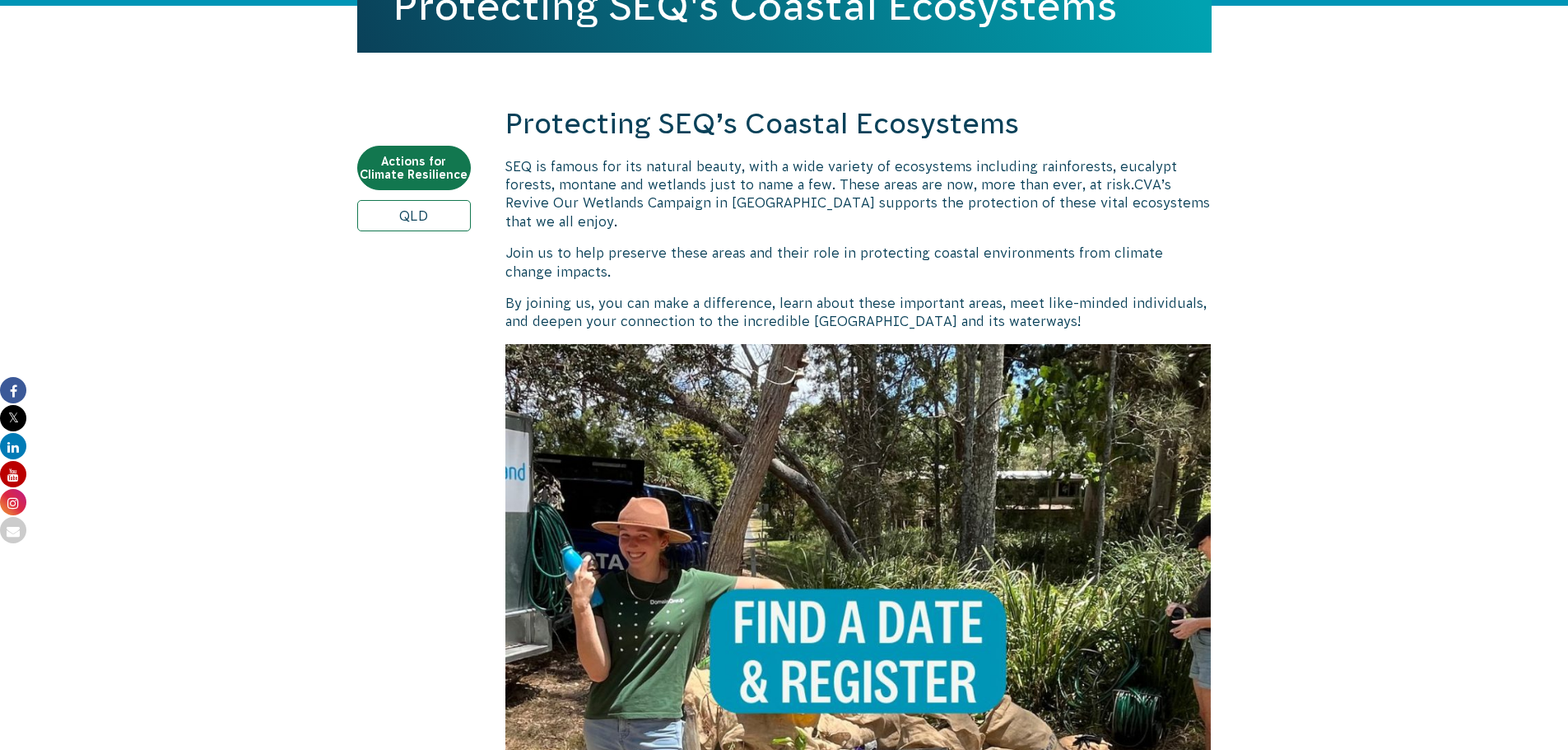
scroll to position [494, 0]
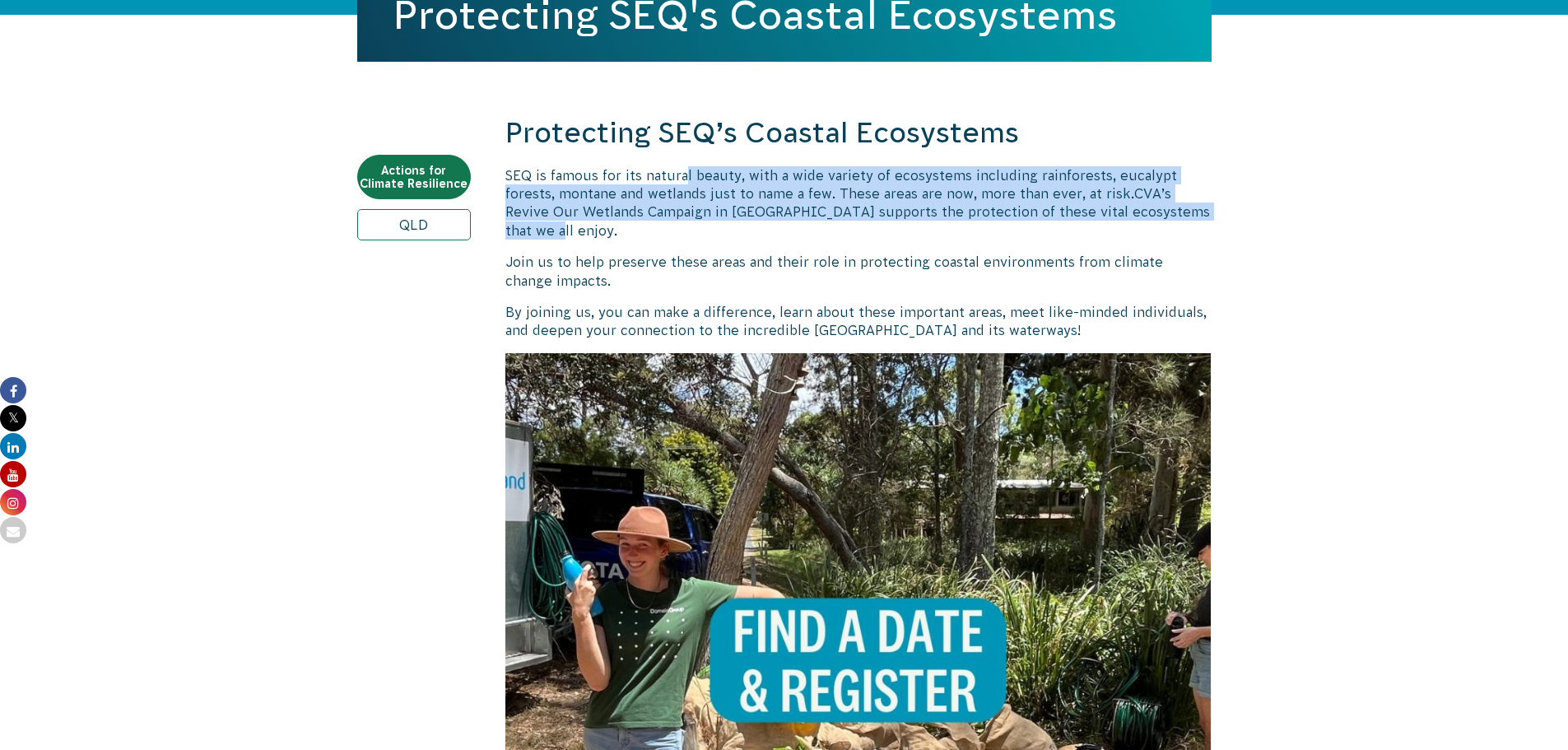
drag, startPoint x: 685, startPoint y: 171, endPoint x: 839, endPoint y: 222, distance: 162.2
click at [839, 222] on p "SEQ is famous for its natural beauty, with a wide variety of ecosystems includi…" at bounding box center [859, 203] width 707 height 74
click at [840, 222] on p "SEQ is famous for its natural beauty, with a wide variety of ecosystems includi…" at bounding box center [859, 203] width 707 height 74
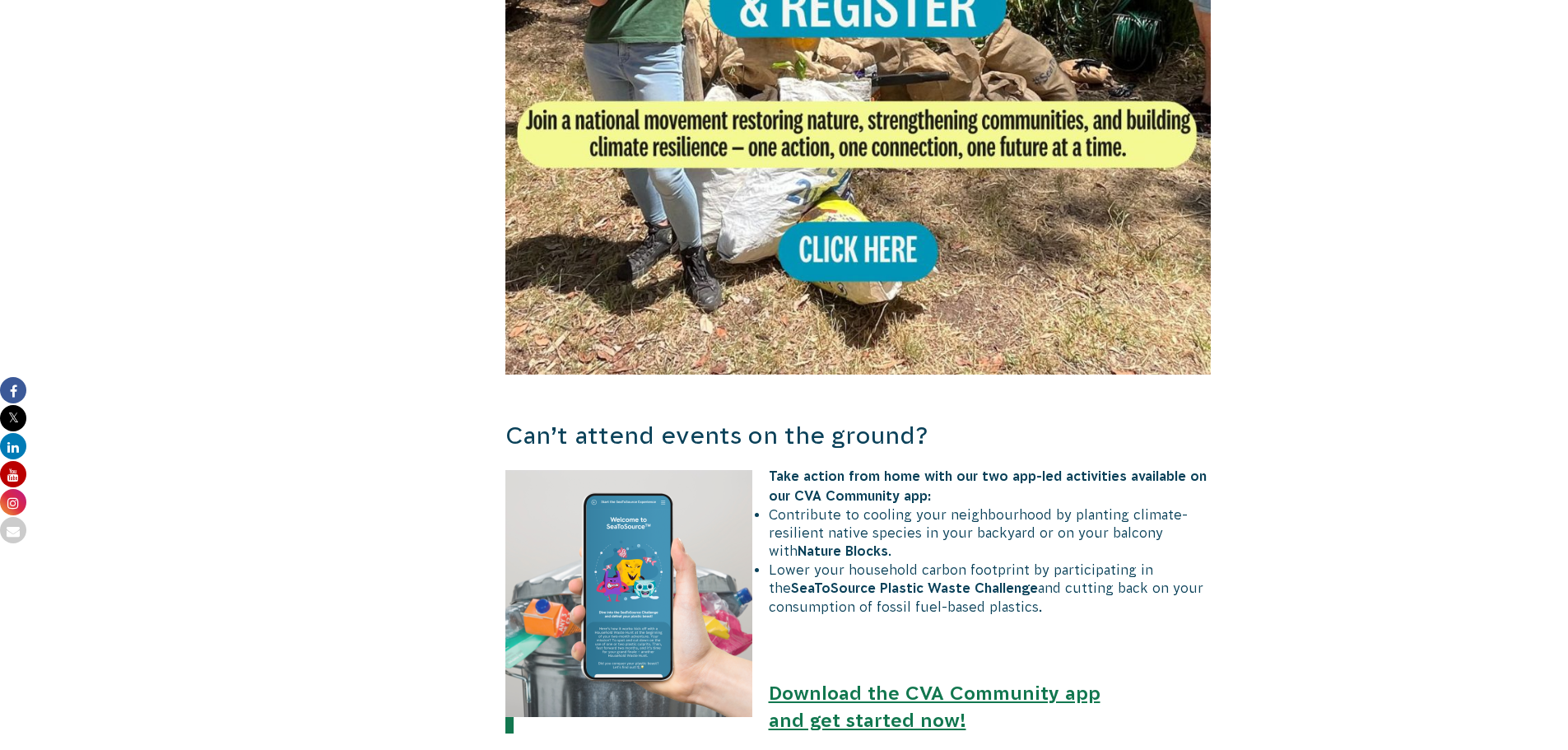
scroll to position [1152, 0]
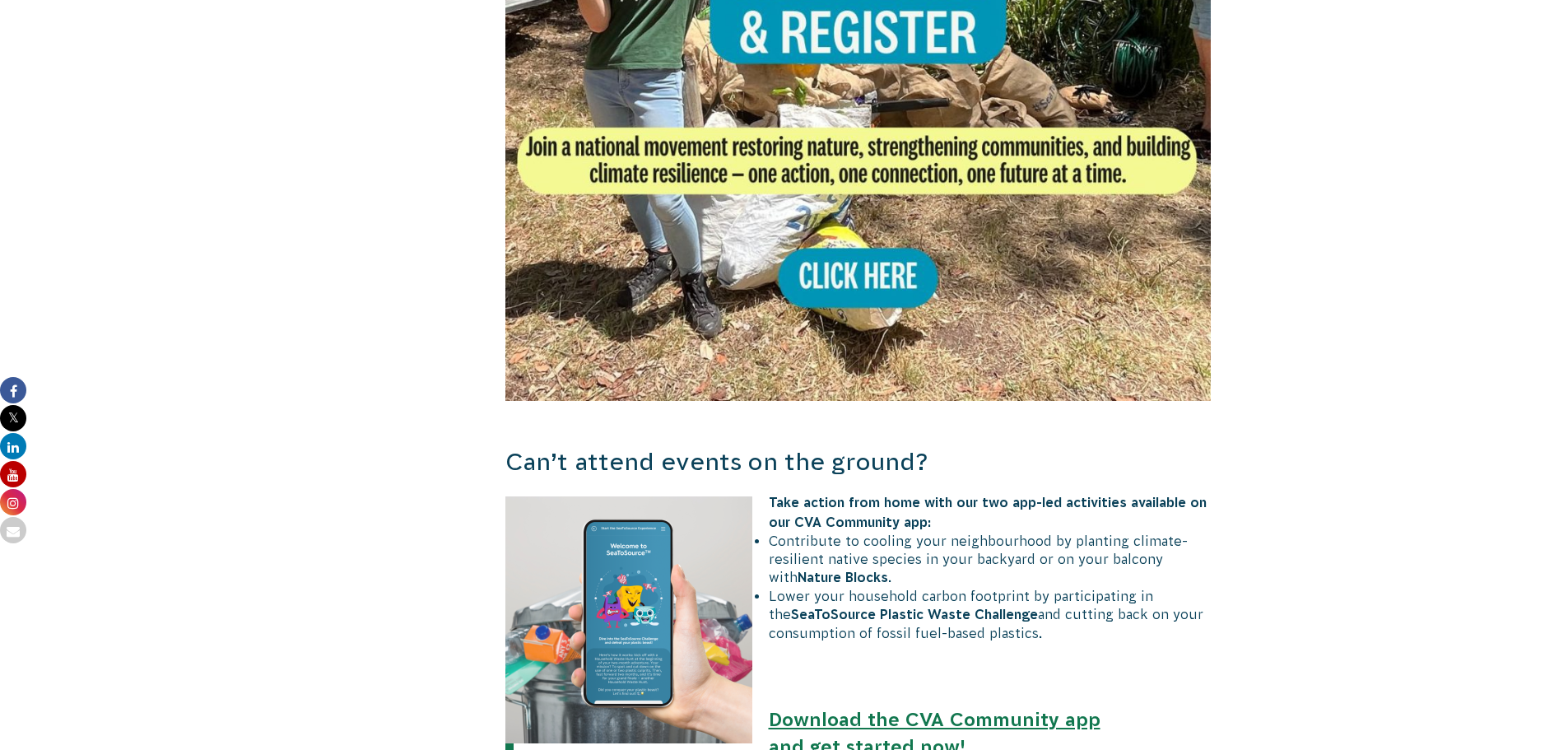
click at [866, 285] on img at bounding box center [859, 48] width 707 height 706
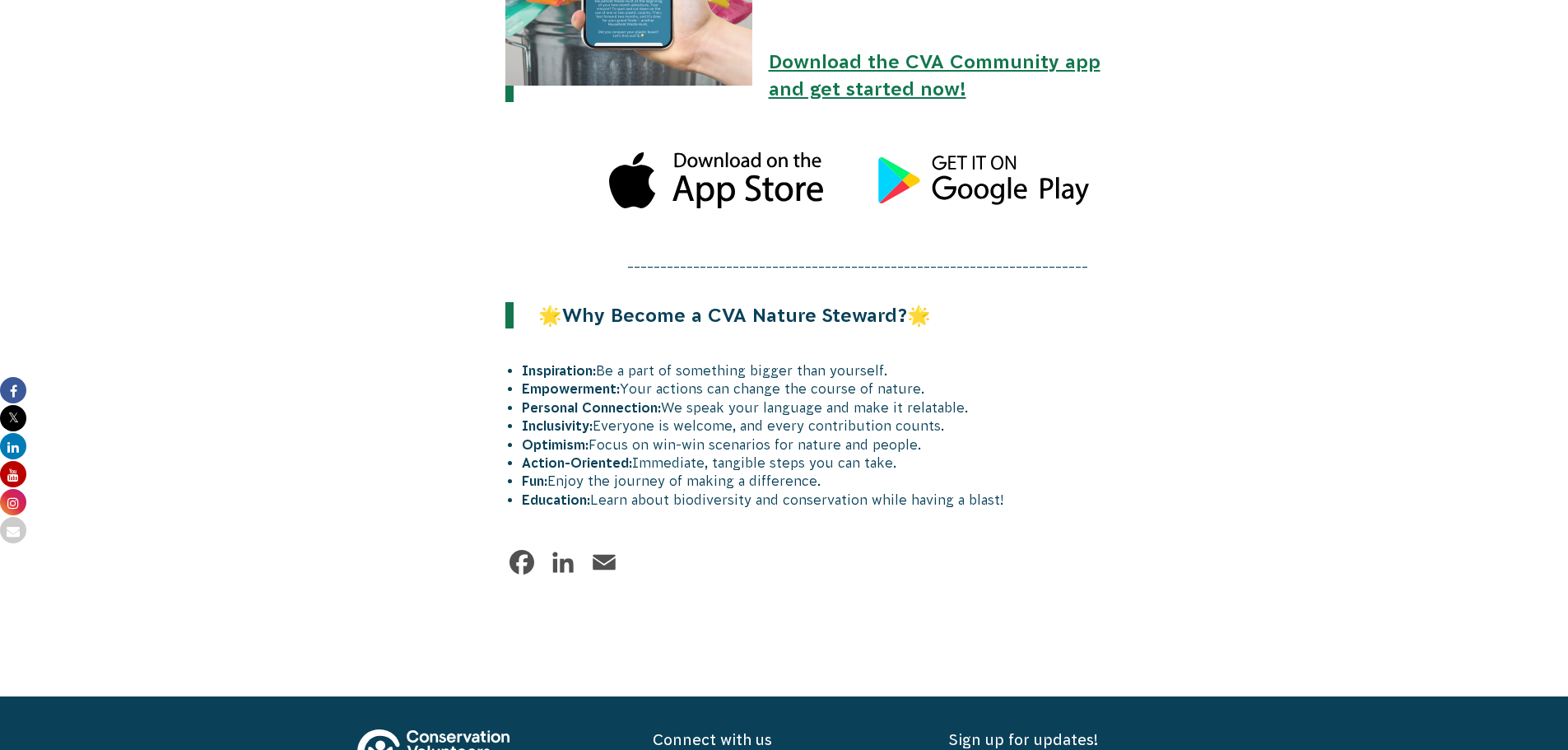
scroll to position [1811, 0]
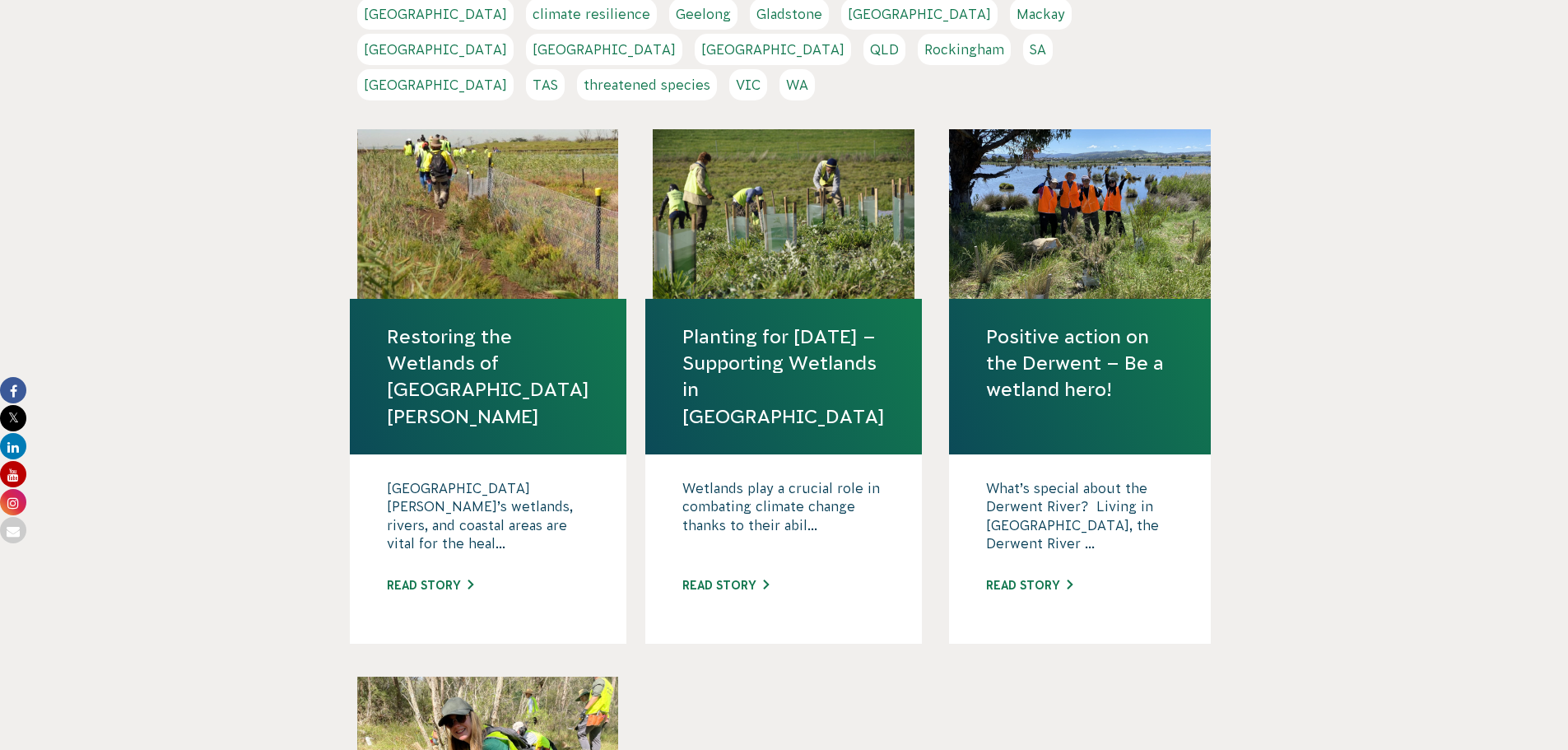
scroll to position [823, 0]
